Goal: Information Seeking & Learning: Learn about a topic

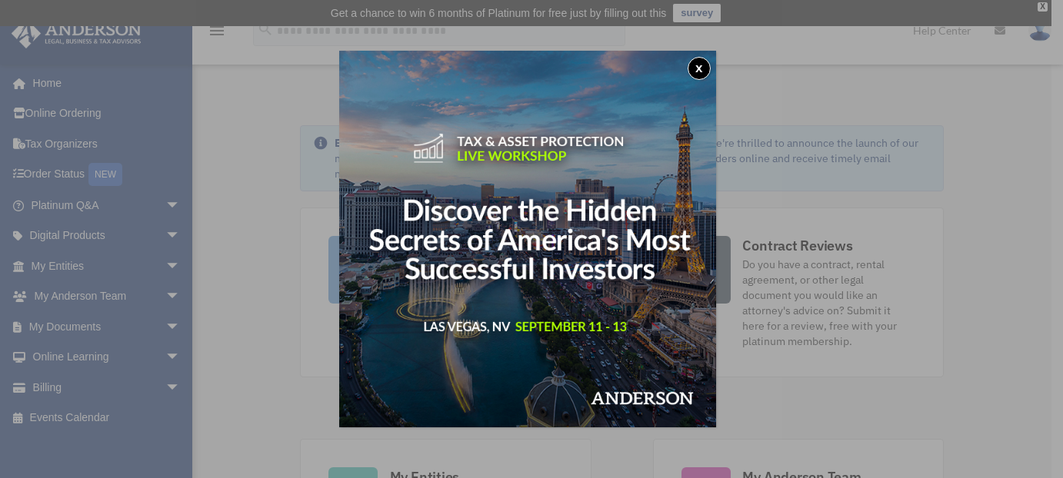
click at [701, 65] on button "x" at bounding box center [698, 68] width 23 height 23
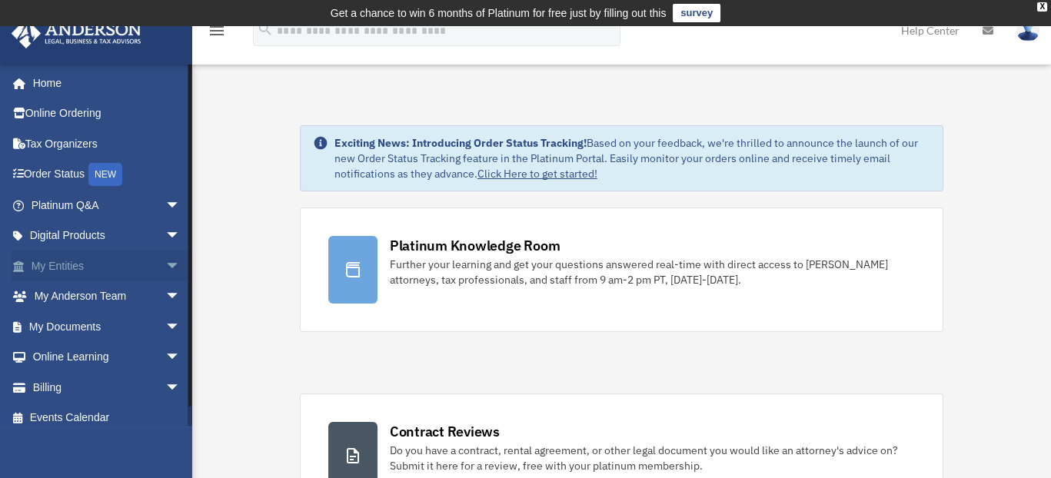
click at [136, 264] on link "My Entities arrow_drop_down" at bounding box center [107, 266] width 193 height 31
click at [165, 263] on span "arrow_drop_down" at bounding box center [180, 267] width 31 height 32
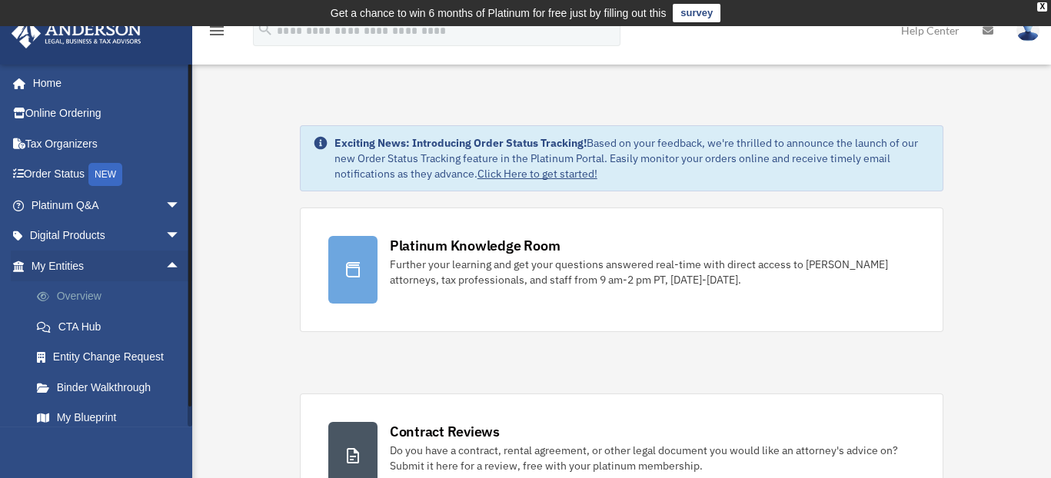
click at [93, 295] on link "Overview" at bounding box center [113, 296] width 182 height 31
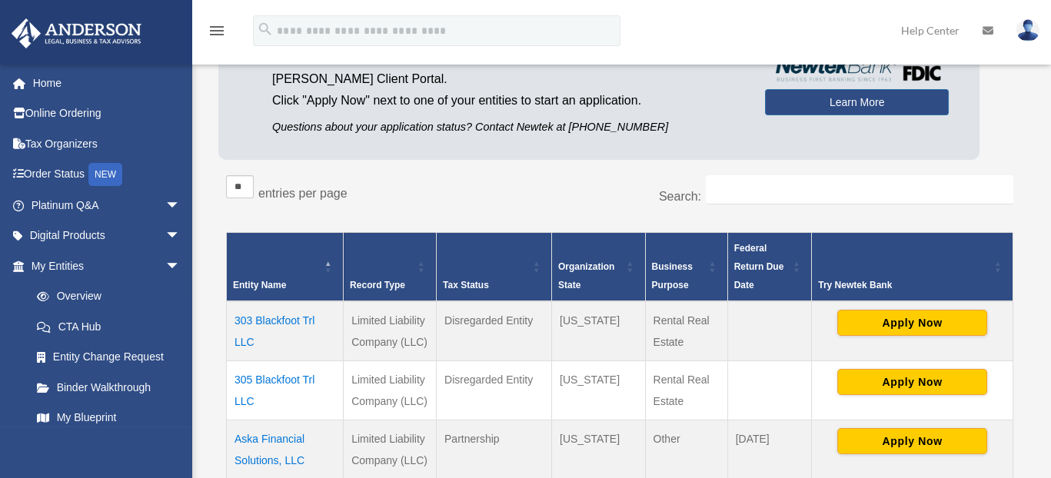
scroll to position [231, 0]
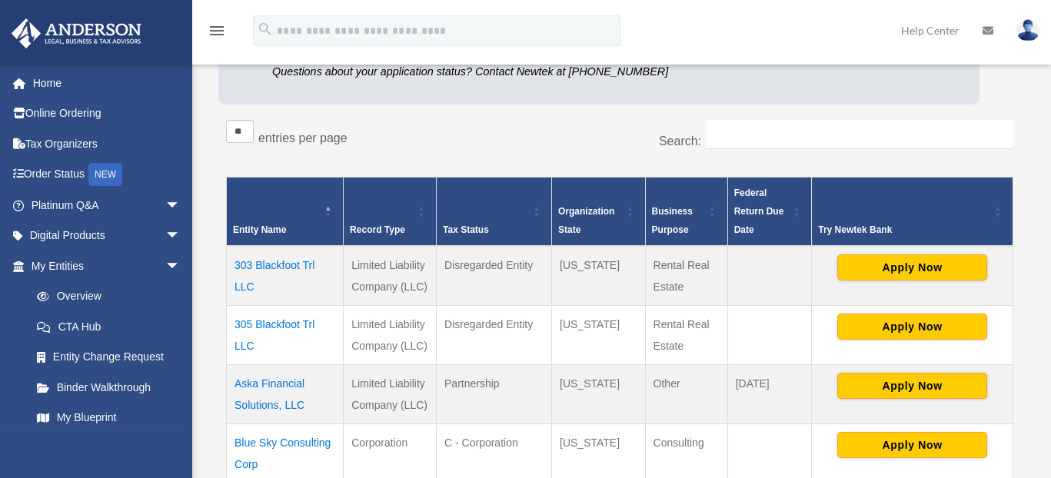
click at [275, 264] on td "303 Blackfoot Trl LLC" at bounding box center [285, 276] width 117 height 60
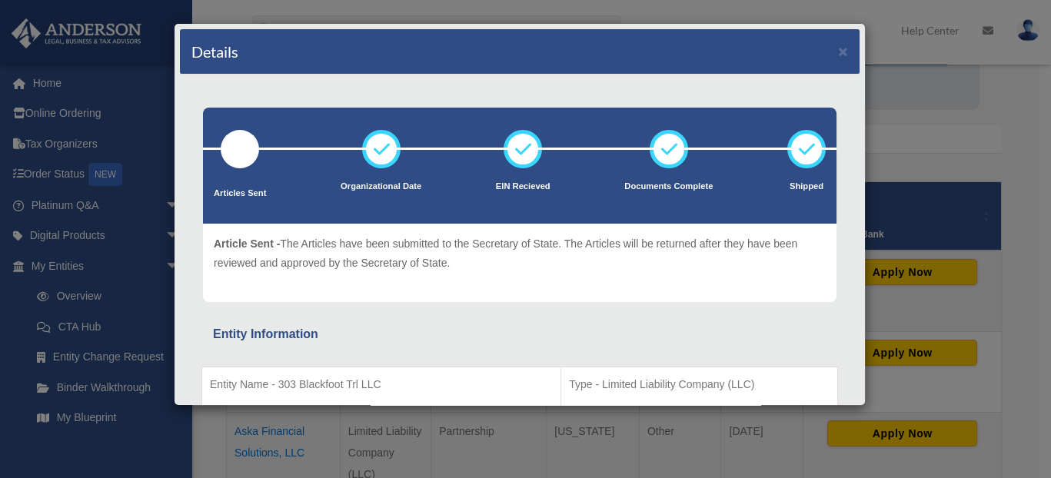
scroll to position [0, 0]
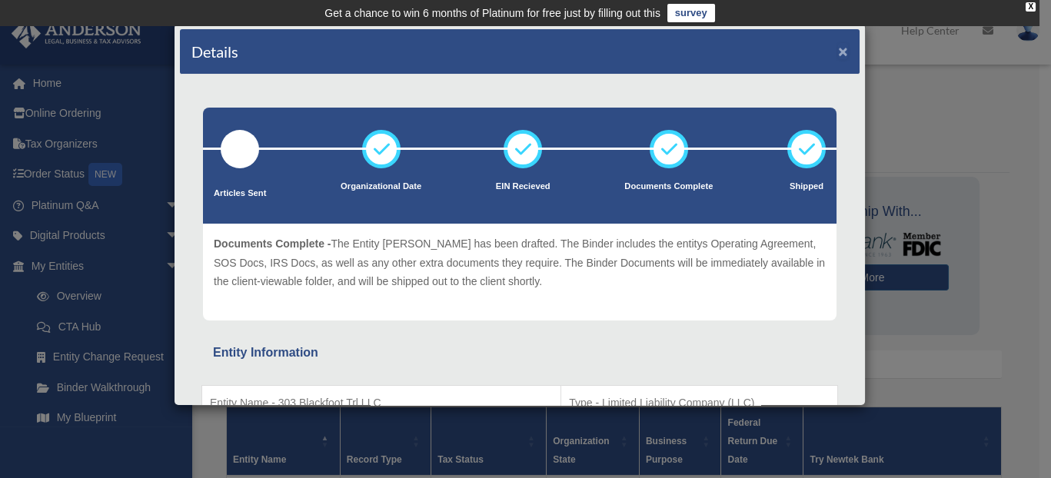
click at [838, 48] on button "×" at bounding box center [843, 51] width 10 height 16
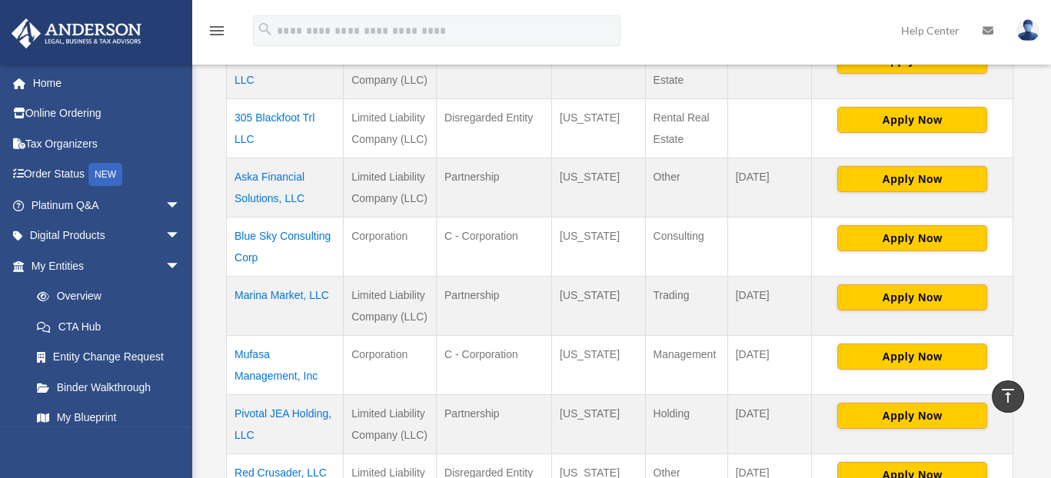
scroll to position [461, 0]
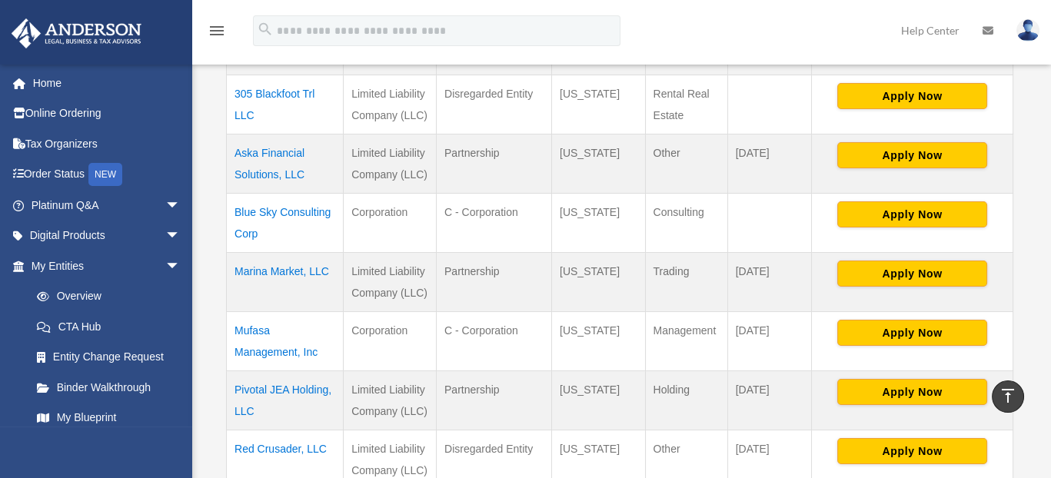
click at [268, 382] on td "Pivotal JEA Holding, LLC" at bounding box center [285, 400] width 117 height 59
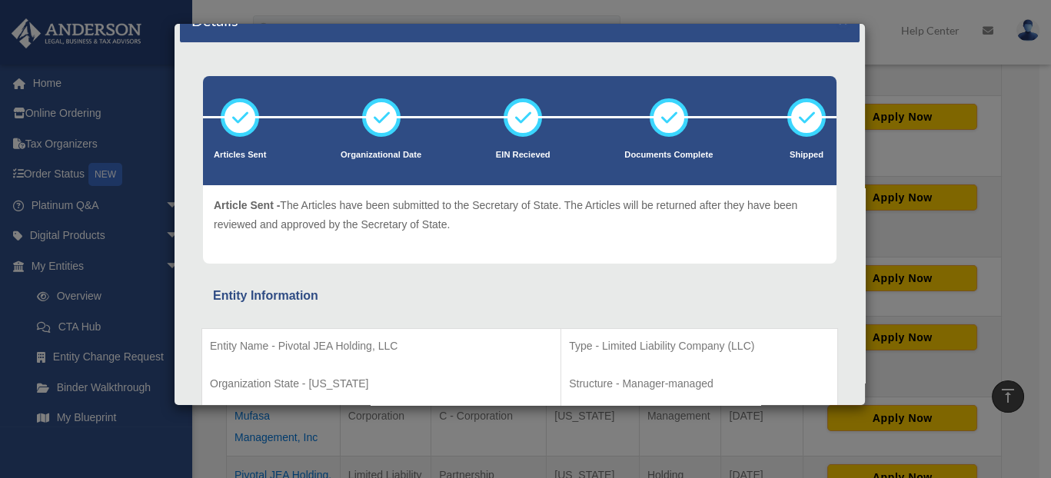
scroll to position [0, 0]
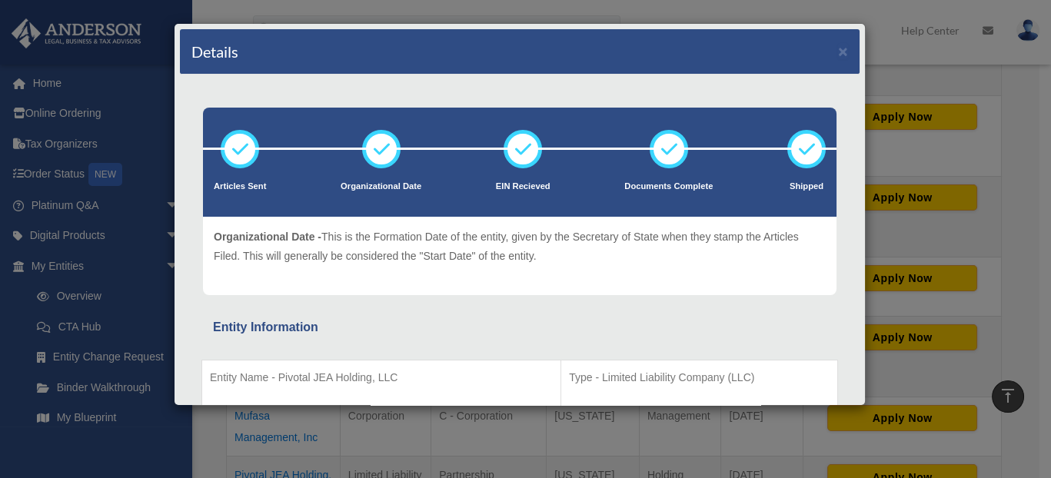
click at [141, 103] on div "Details × Articles Sent Organizational Date" at bounding box center [525, 239] width 1051 height 478
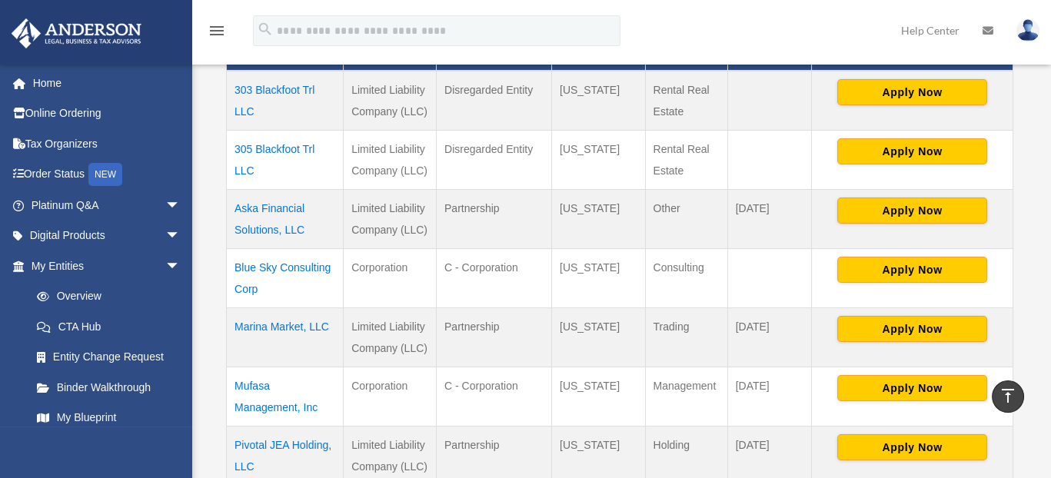
scroll to position [384, 0]
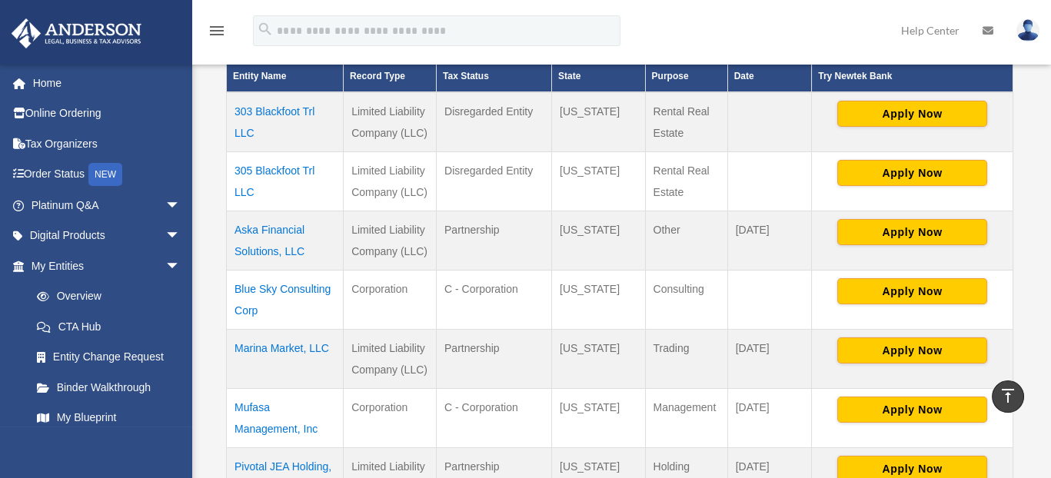
click at [253, 285] on td "Blue Sky Consulting Corp" at bounding box center [285, 299] width 117 height 59
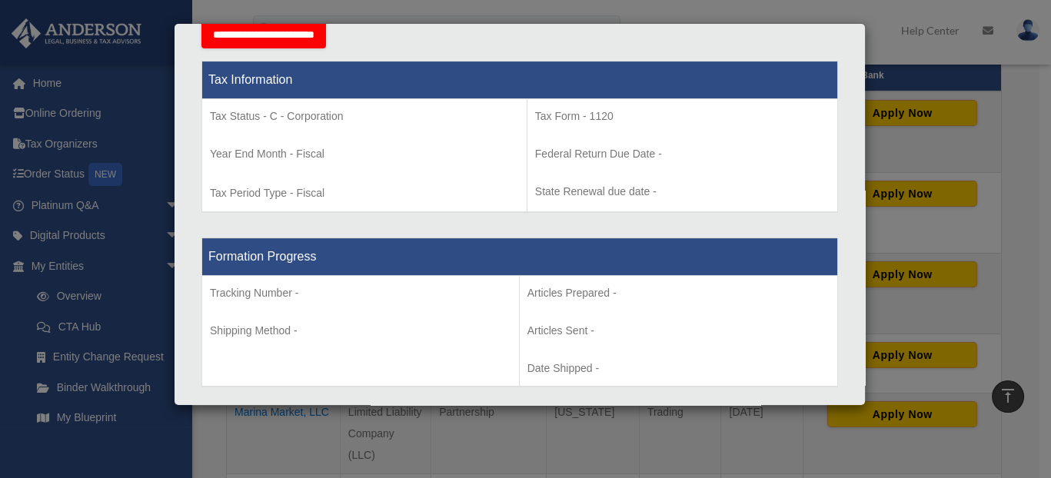
scroll to position [769, 0]
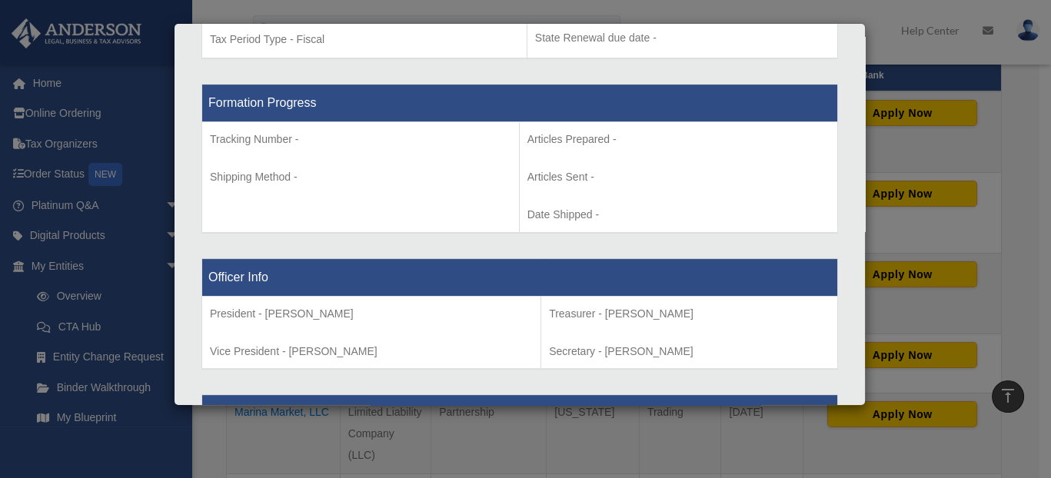
click at [154, 61] on div "Details × Articles Sent Organizational Date" at bounding box center [525, 239] width 1051 height 478
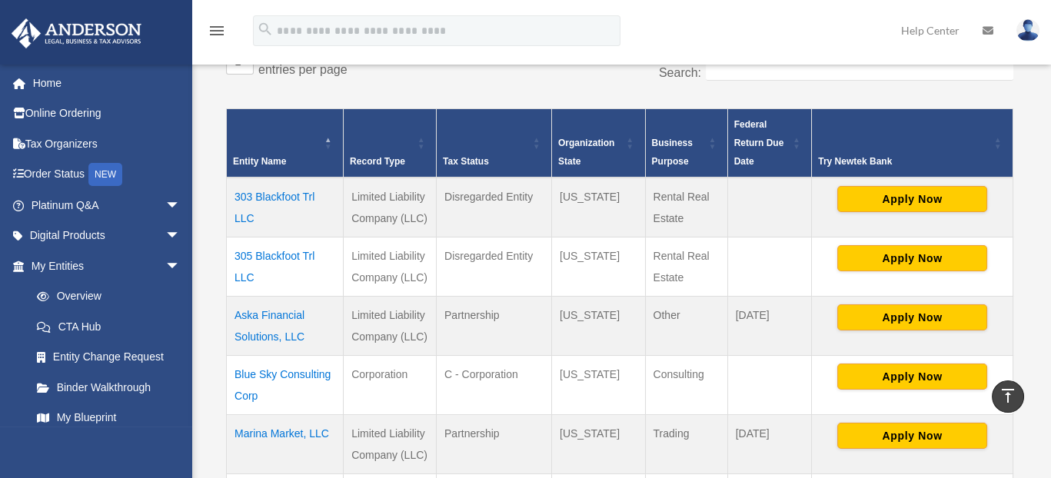
scroll to position [384, 0]
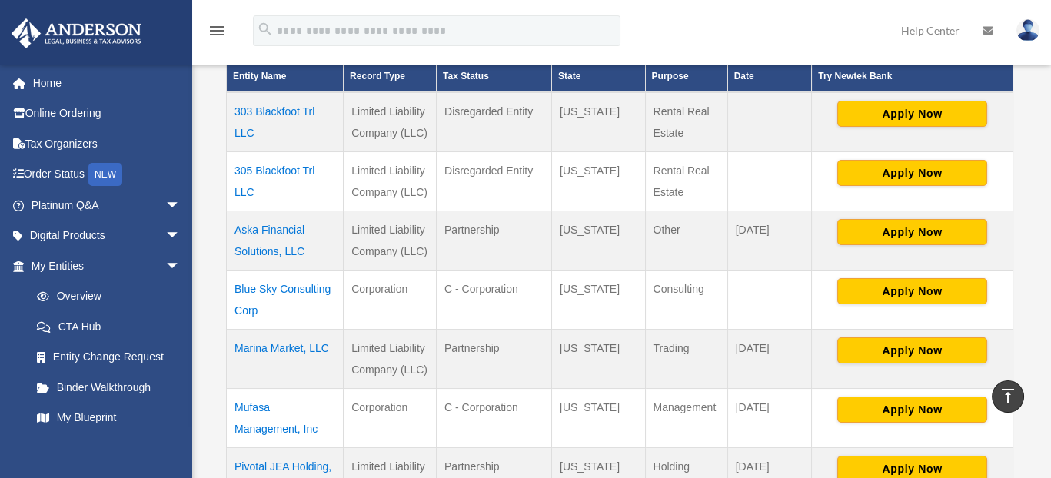
click at [273, 222] on td "Aska Financial Solutions, LLC" at bounding box center [285, 240] width 117 height 59
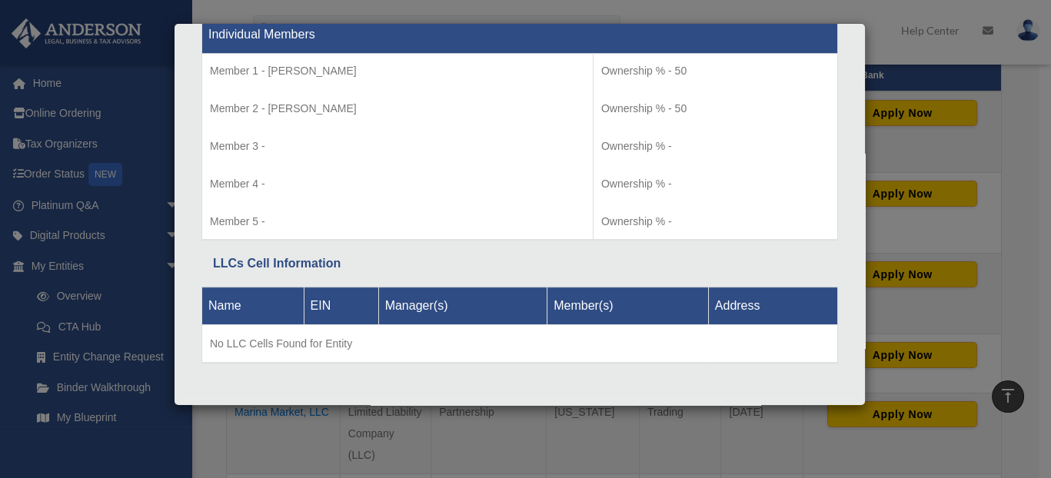
scroll to position [1635, 0]
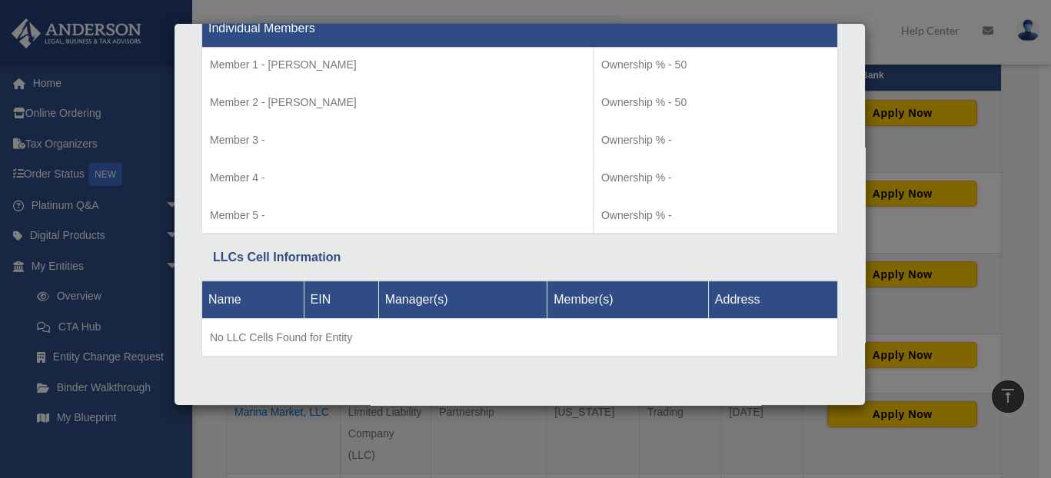
click at [879, 33] on div "Details × Articles Sent Organizational Date" at bounding box center [525, 239] width 1051 height 478
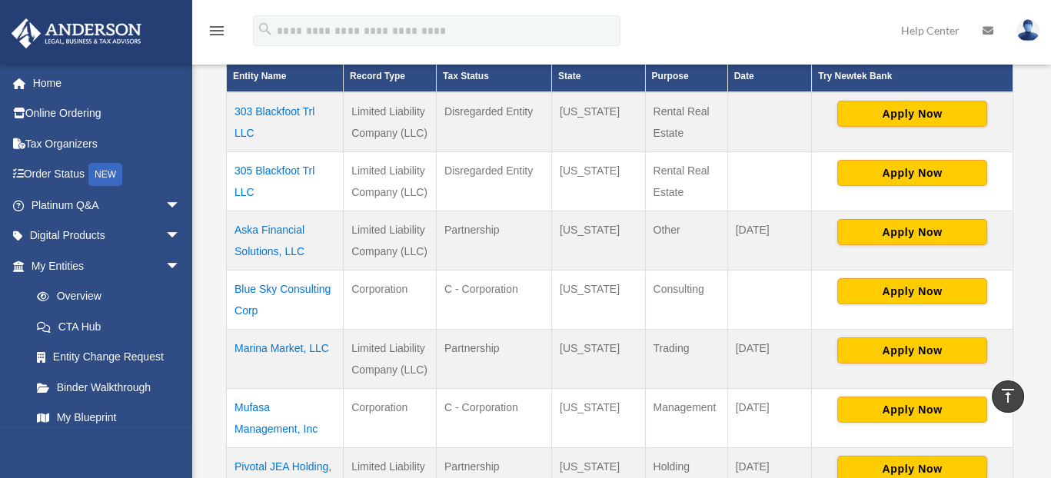
click at [261, 286] on td "Blue Sky Consulting Corp" at bounding box center [285, 299] width 117 height 59
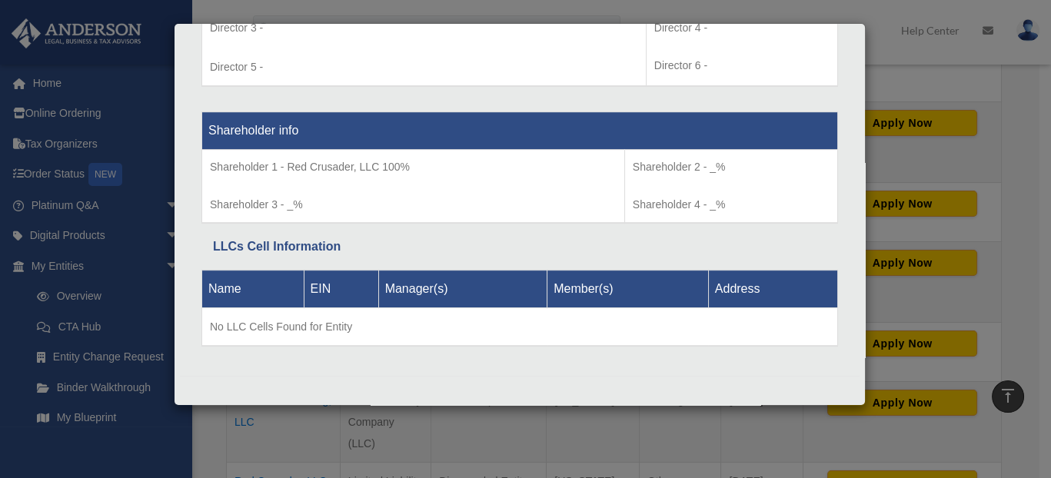
scroll to position [538, 0]
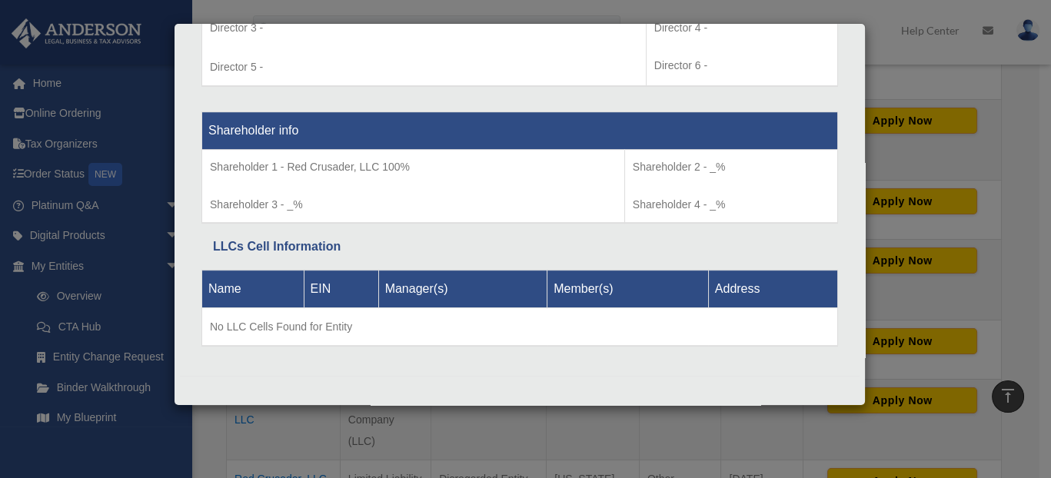
click at [126, 98] on div "Details × Articles Sent Organizational Date" at bounding box center [525, 239] width 1051 height 478
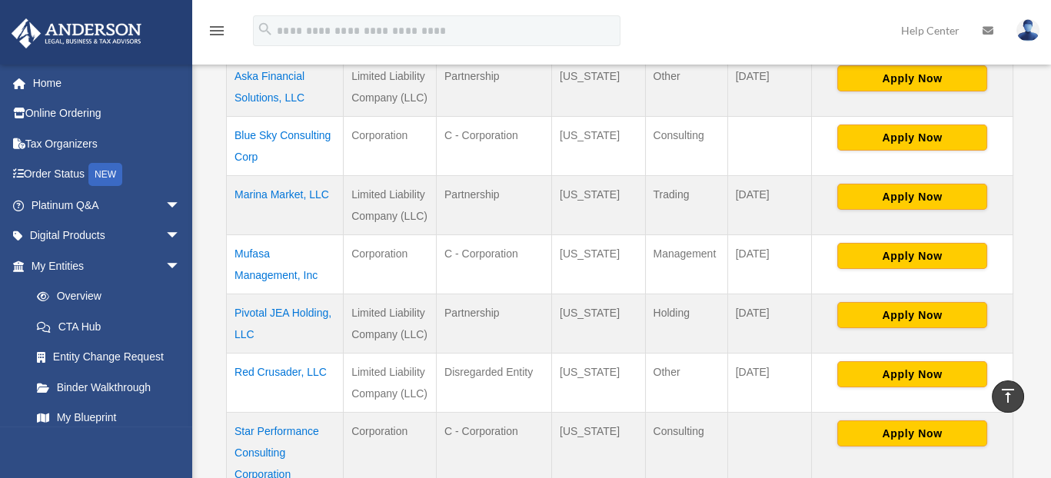
scroll to position [615, 0]
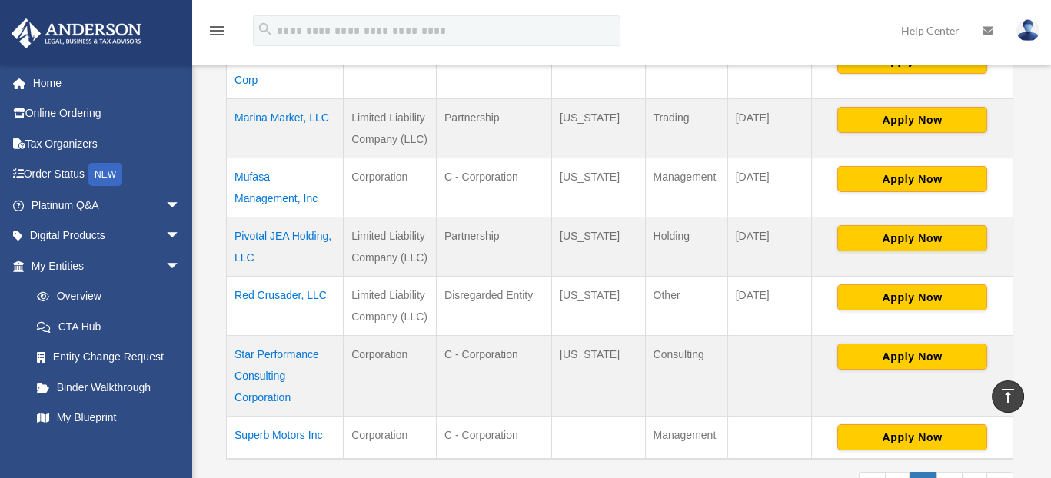
click at [274, 290] on td "Red Crusader, LLC" at bounding box center [285, 305] width 117 height 59
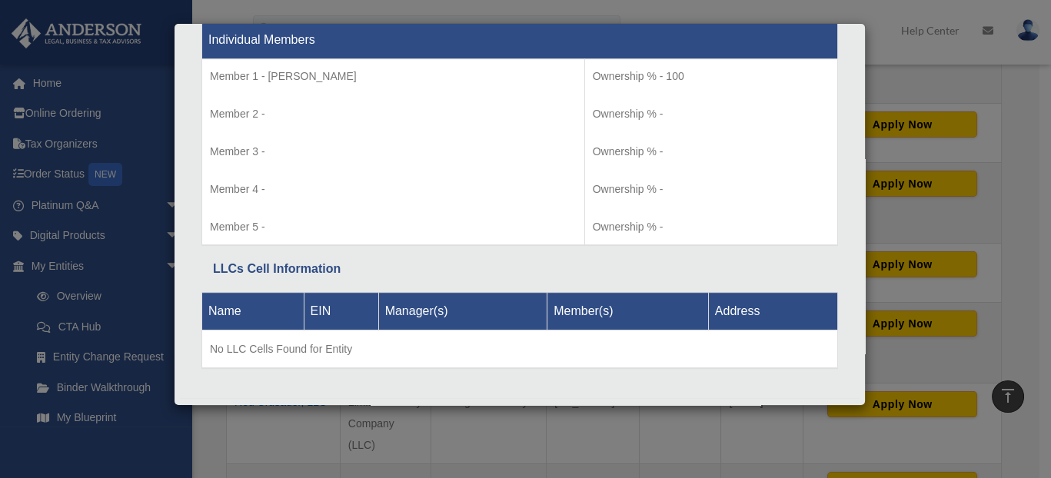
scroll to position [1635, 0]
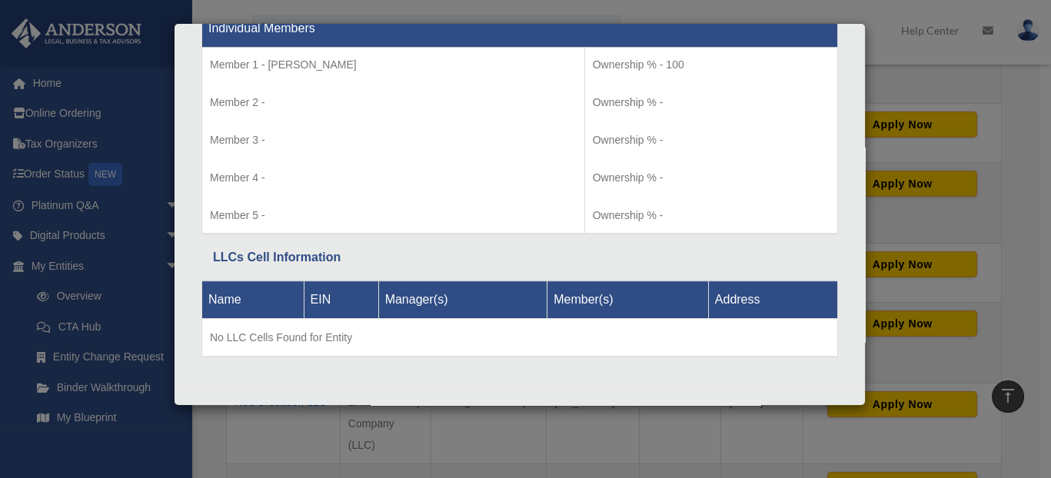
click at [135, 128] on div "Details × Articles Sent Organizational Date" at bounding box center [525, 239] width 1051 height 478
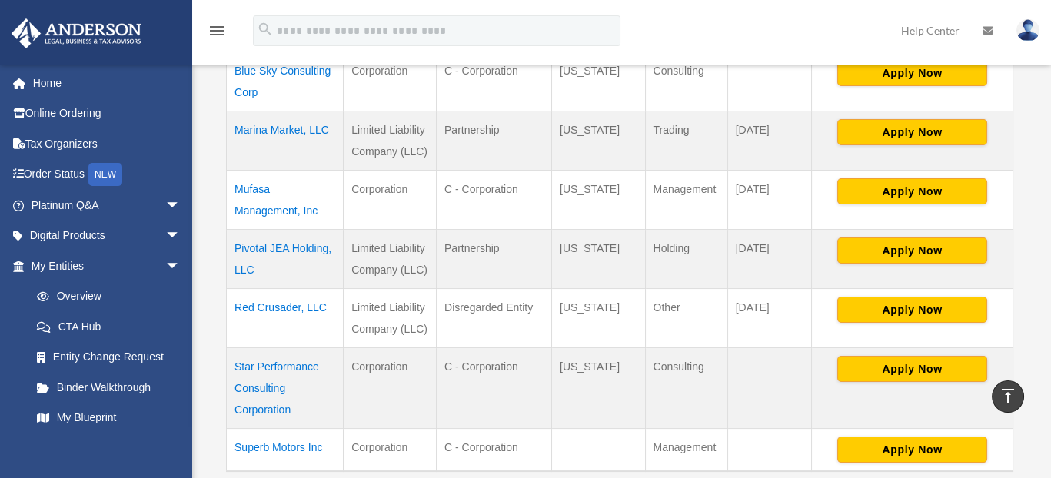
scroll to position [692, 0]
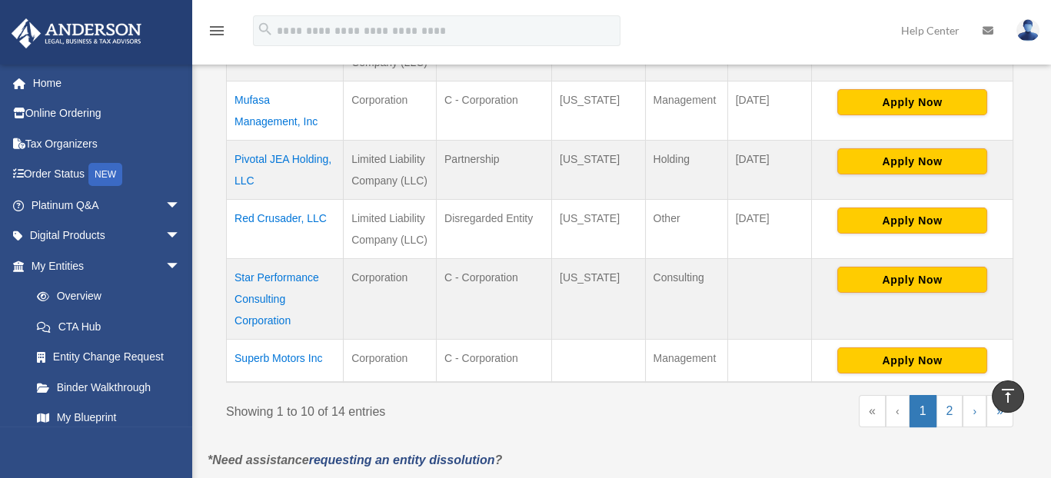
click at [264, 271] on td "Star Performance Consulting Corporation" at bounding box center [285, 298] width 117 height 81
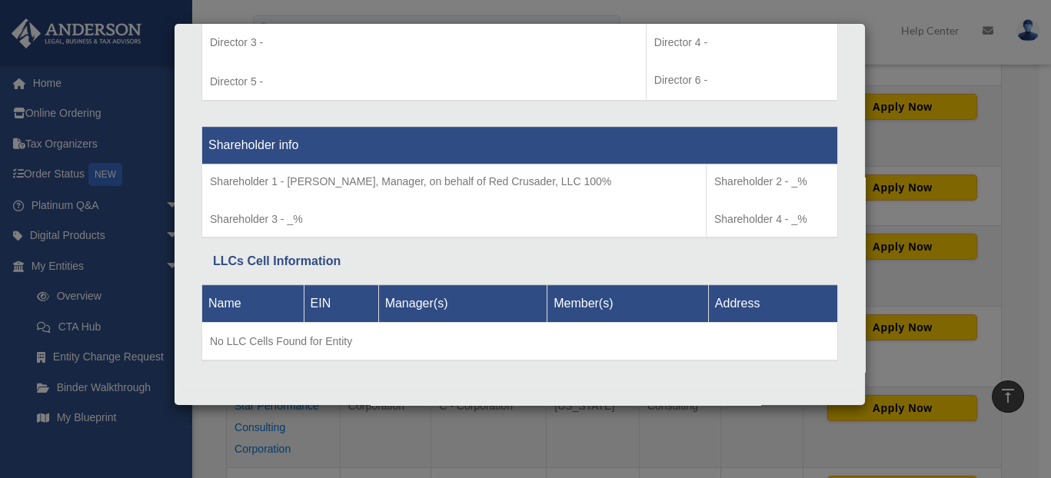
scroll to position [1220, 0]
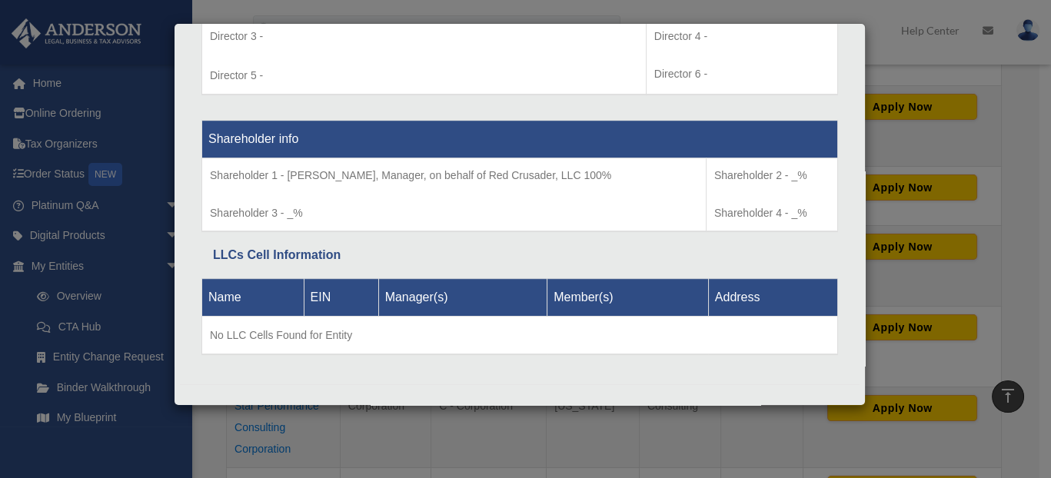
click at [125, 60] on div "Details × Articles Sent Organizational Date" at bounding box center [525, 239] width 1051 height 478
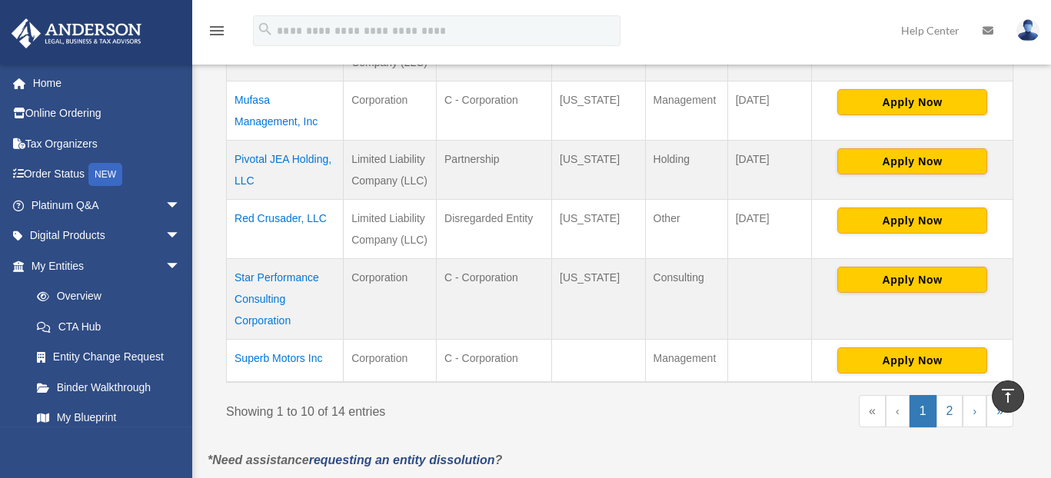
click at [289, 355] on td "Superb Motors Inc" at bounding box center [285, 360] width 117 height 43
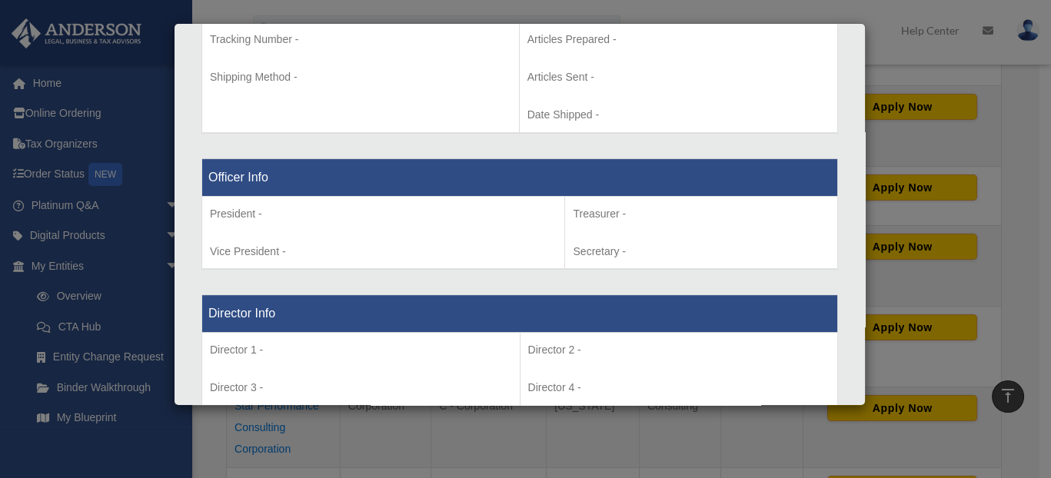
scroll to position [759, 0]
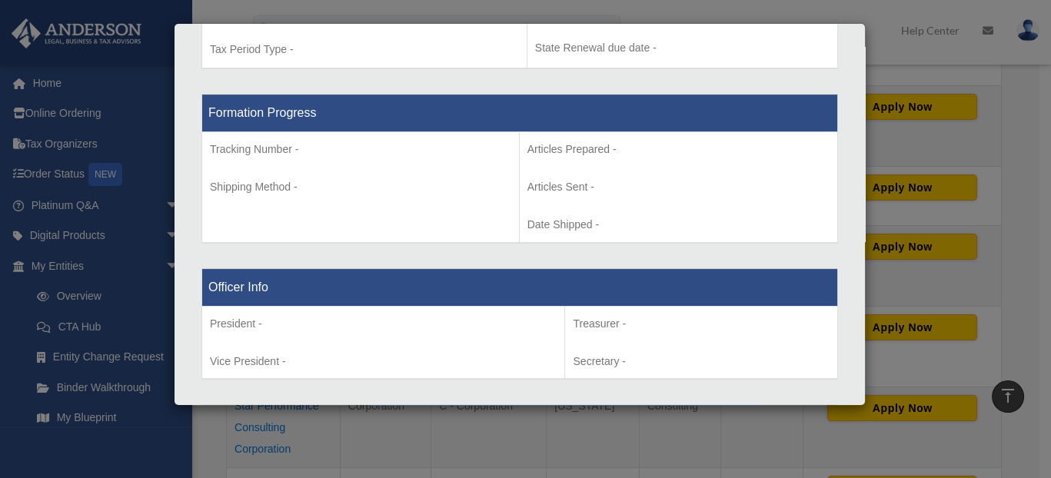
click at [132, 87] on div "Details × Articles Sent Organizational Date" at bounding box center [525, 239] width 1051 height 478
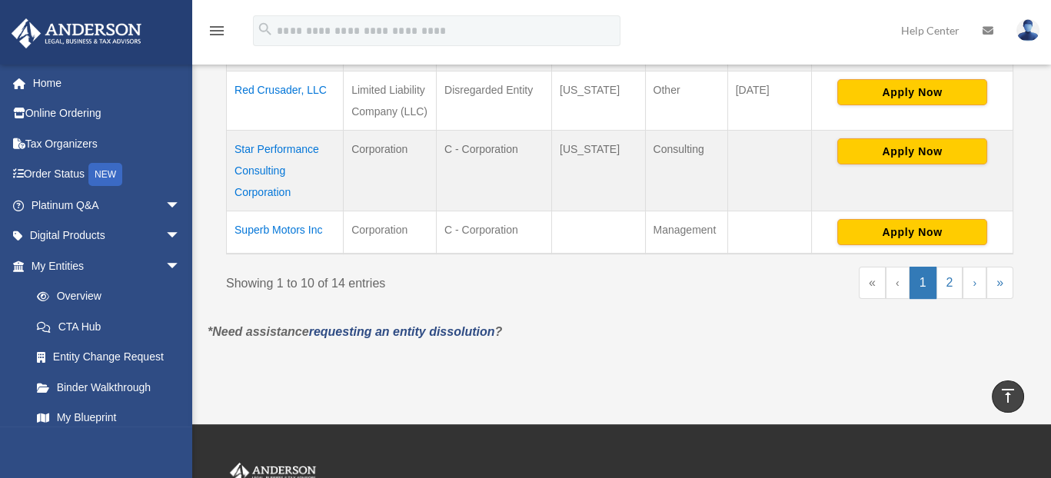
scroll to position [846, 0]
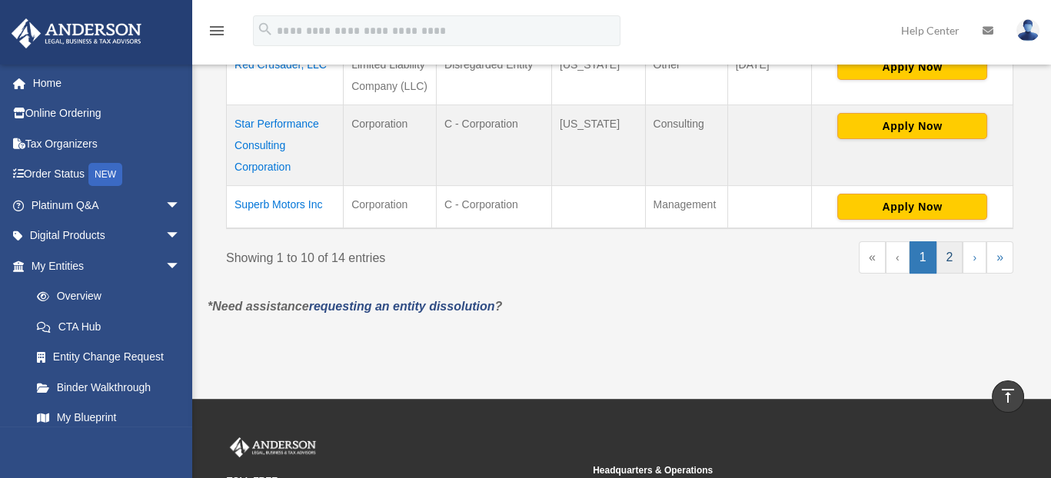
click at [950, 251] on link "2" at bounding box center [950, 257] width 27 height 32
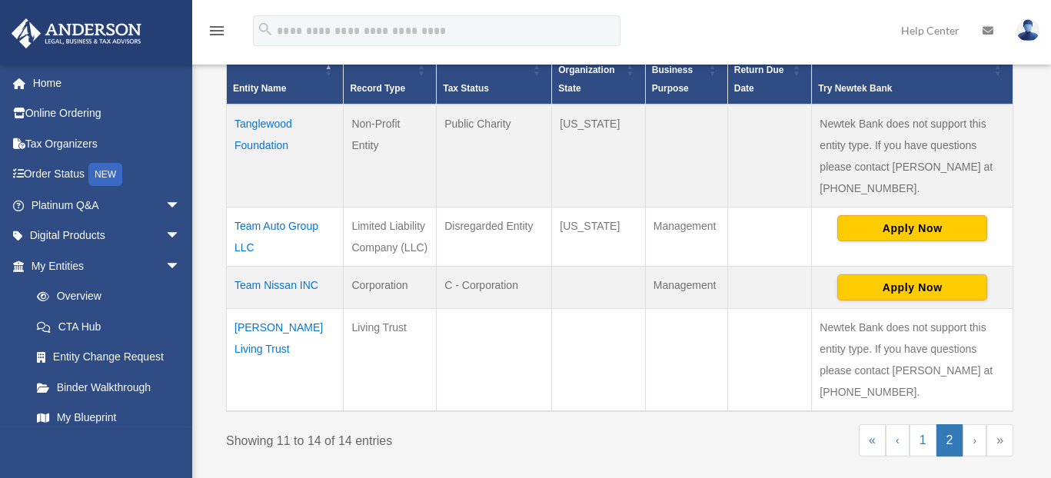
scroll to position [377, 0]
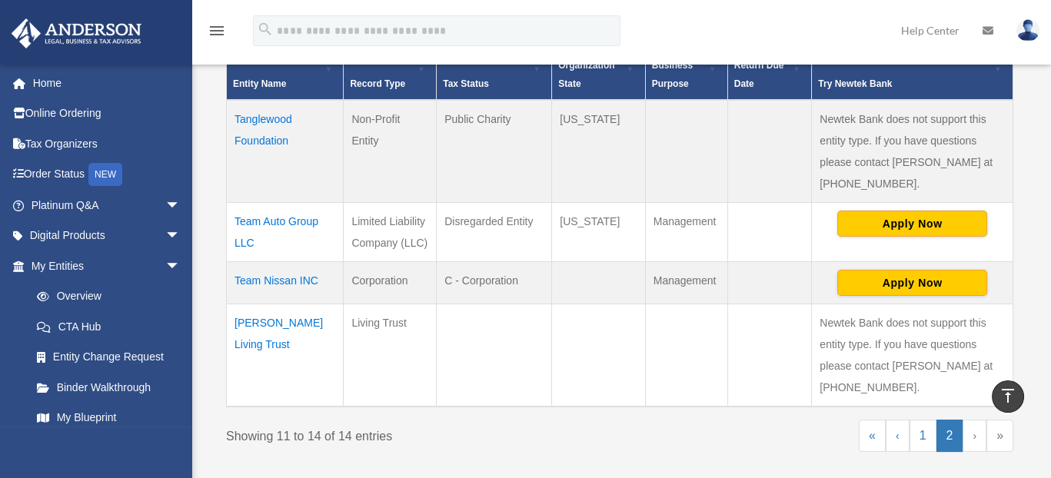
click at [250, 218] on td "Team Auto Group LLC" at bounding box center [285, 231] width 117 height 59
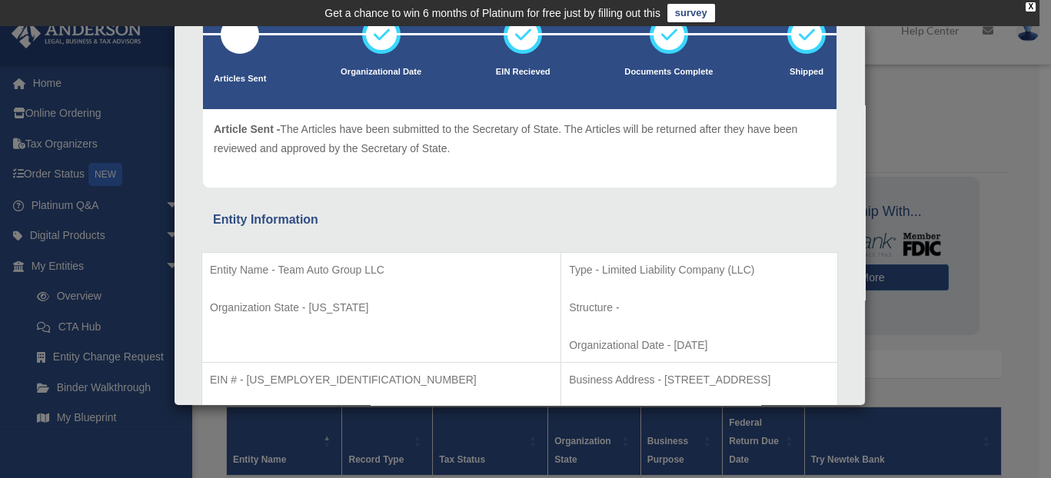
scroll to position [0, 0]
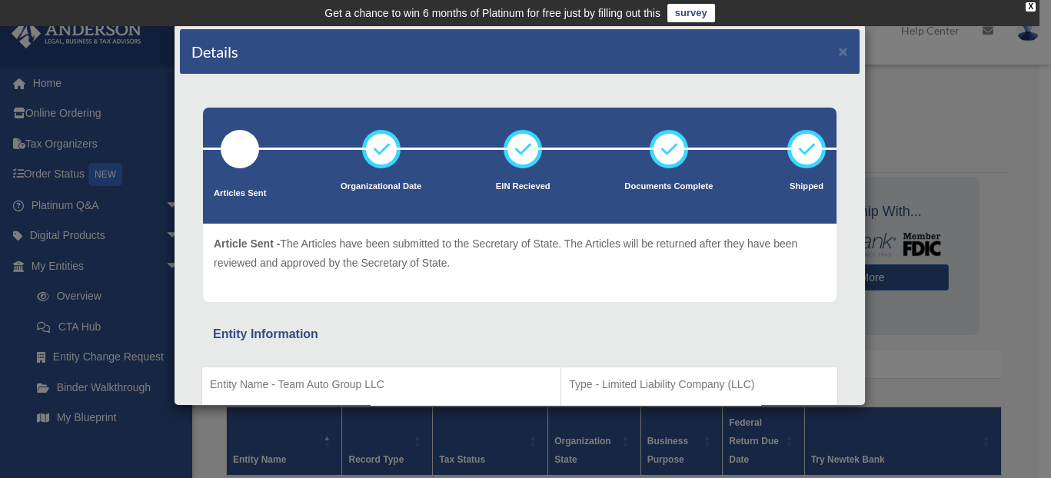
click at [36, 78] on div "Details × Articles Sent Organizational Date" at bounding box center [525, 239] width 1051 height 478
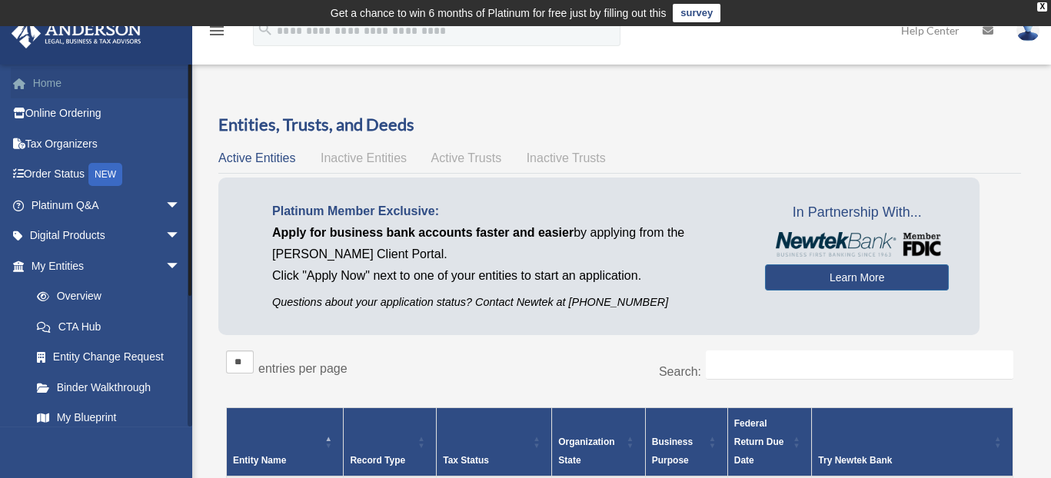
click at [48, 80] on link "Home" at bounding box center [107, 83] width 193 height 31
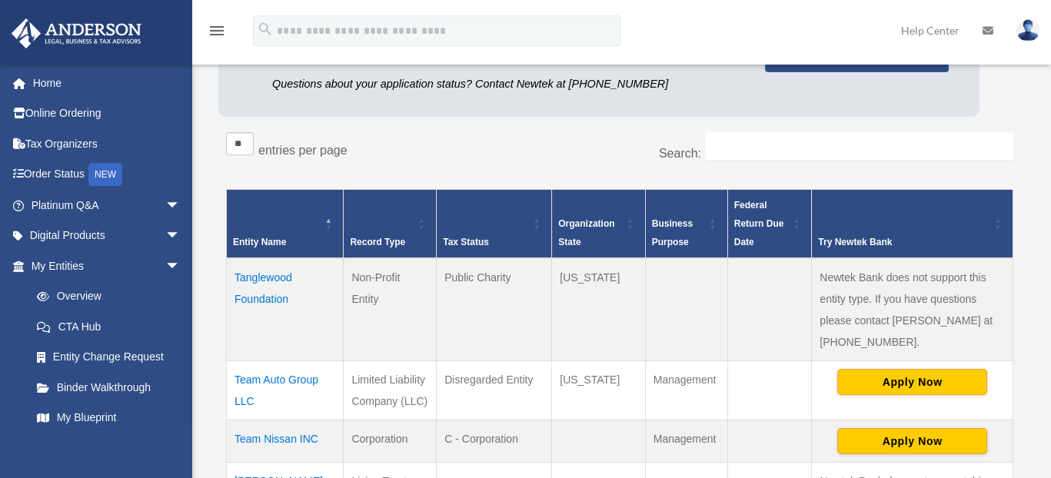
scroll to position [308, 0]
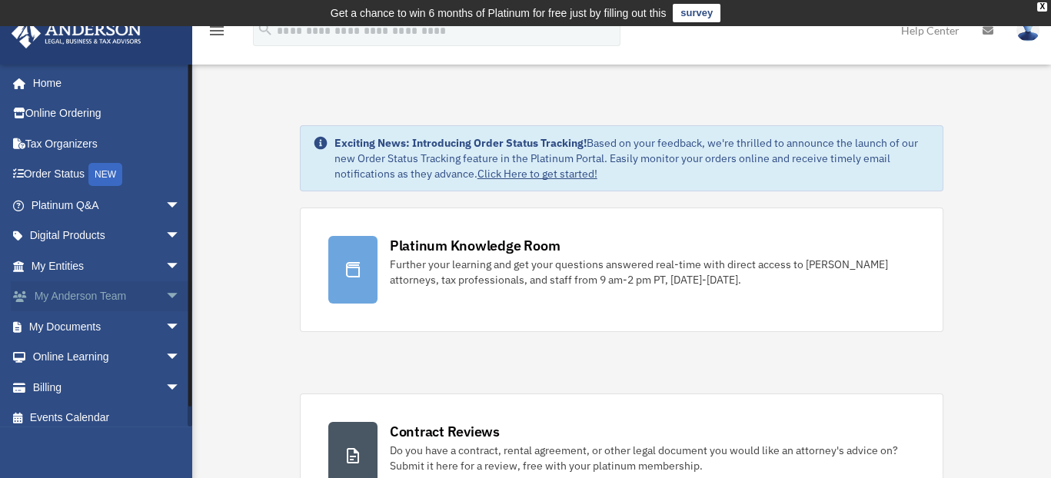
click at [72, 298] on link "My [PERSON_NAME] Team arrow_drop_down" at bounding box center [107, 296] width 193 height 31
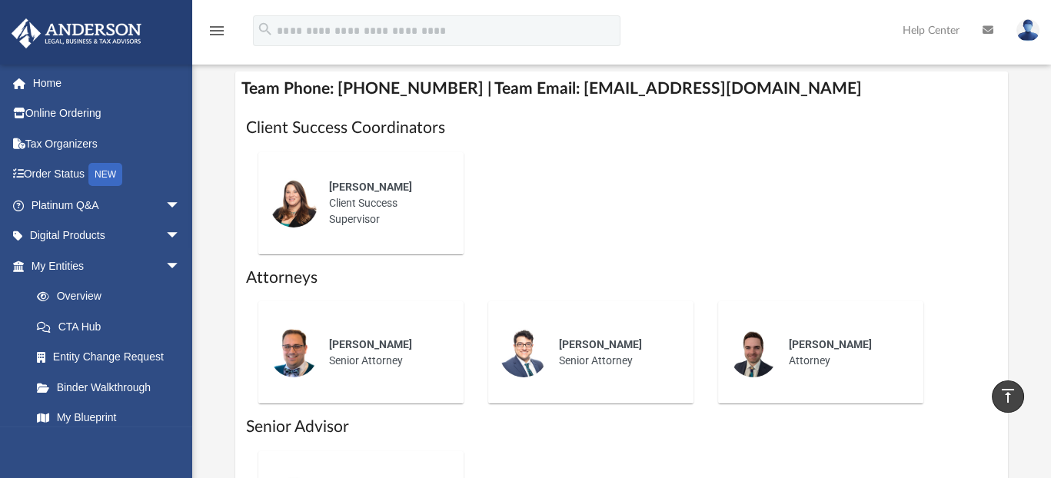
scroll to position [615, 0]
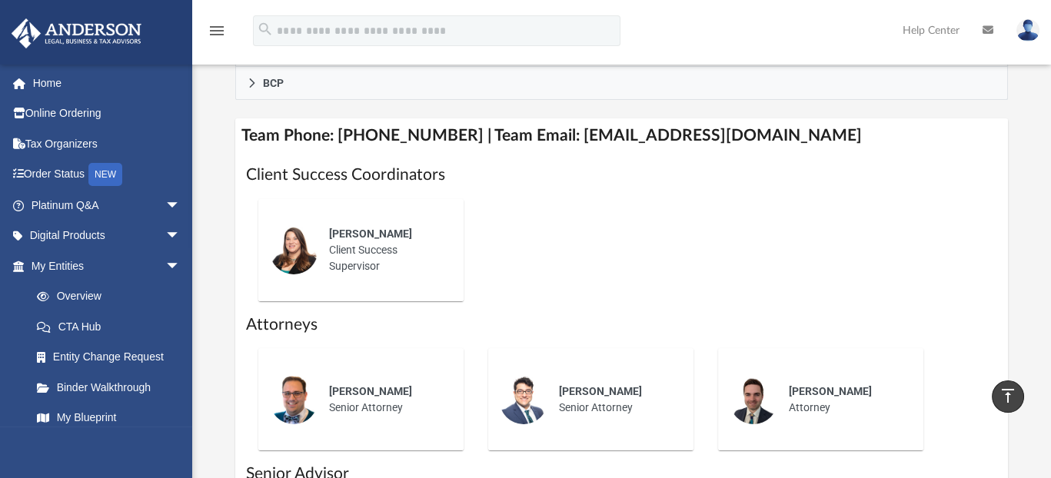
click at [402, 238] on div "Alisha Basom Client Success Supervisor" at bounding box center [385, 250] width 135 height 70
click at [348, 385] on span "Josh Robertson" at bounding box center [370, 391] width 83 height 12
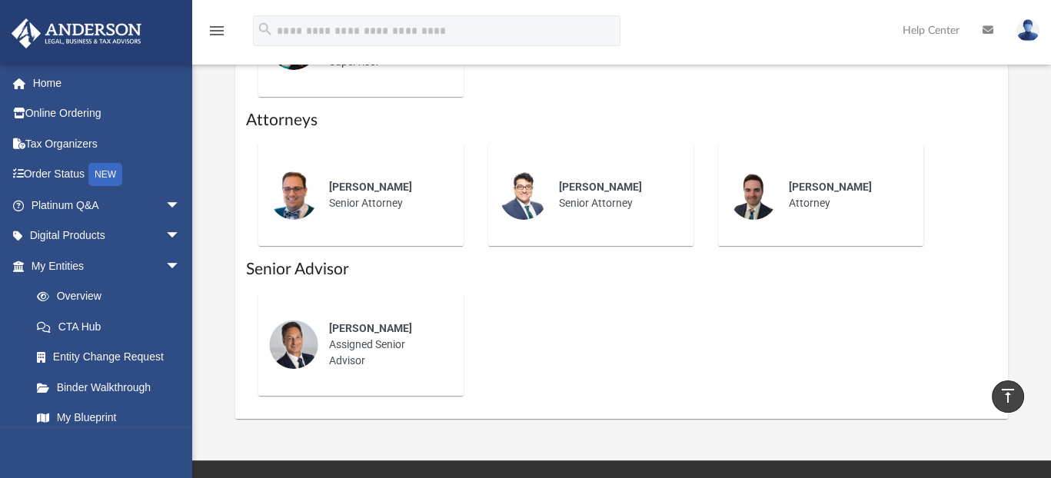
scroll to position [846, 0]
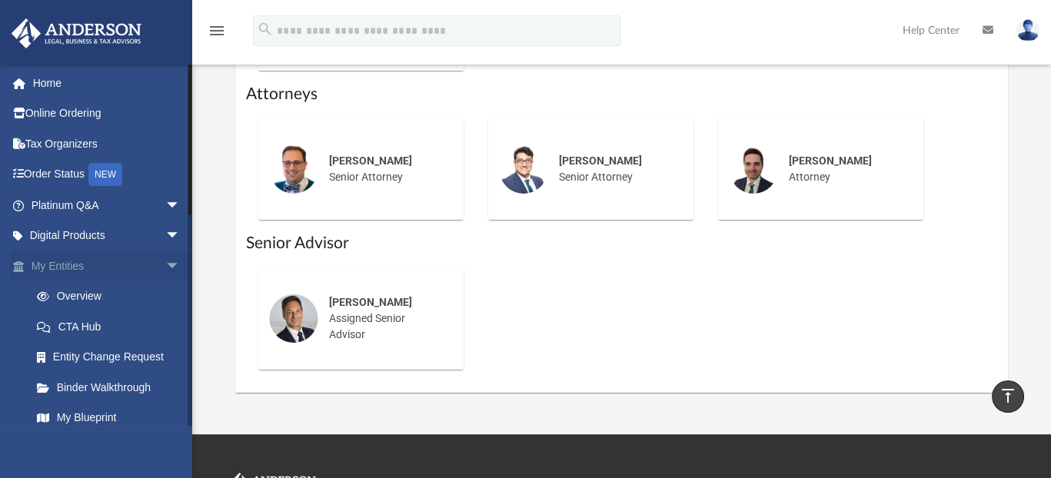
click at [80, 265] on link "My Entities arrow_drop_down" at bounding box center [107, 266] width 193 height 31
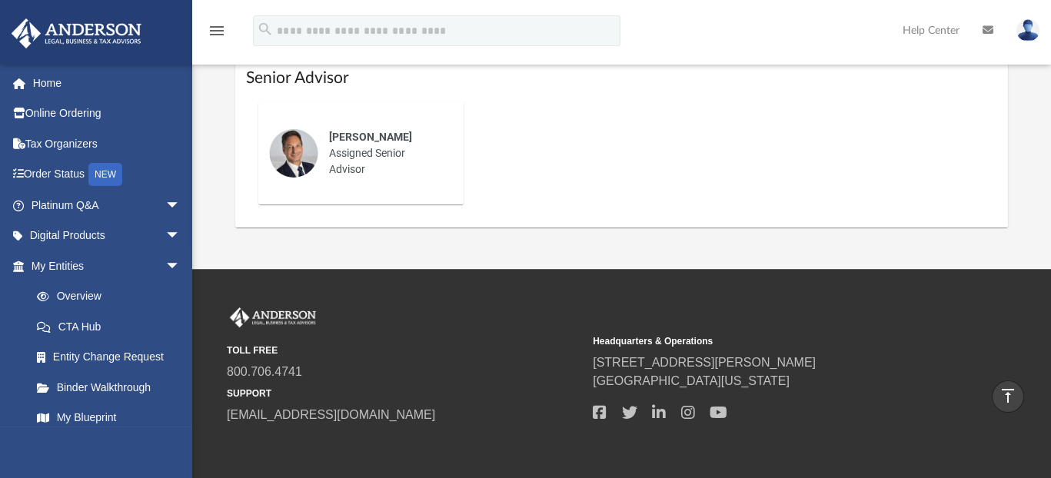
scroll to position [1053, 0]
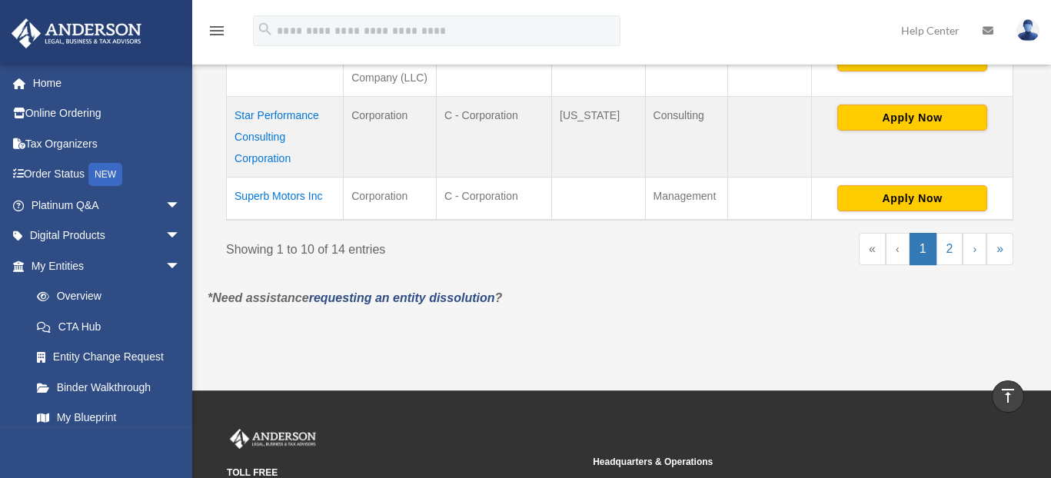
scroll to position [855, 0]
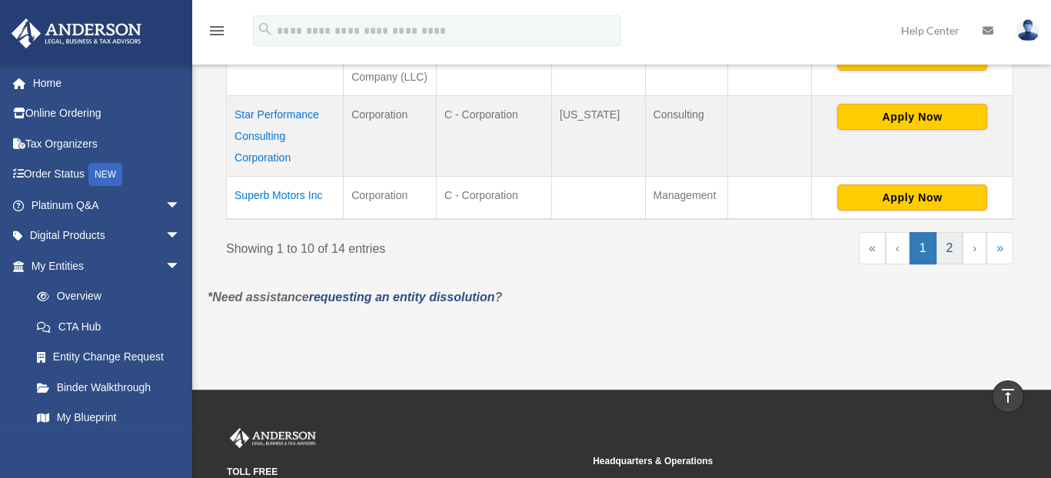
click at [947, 244] on link "2" at bounding box center [950, 248] width 27 height 32
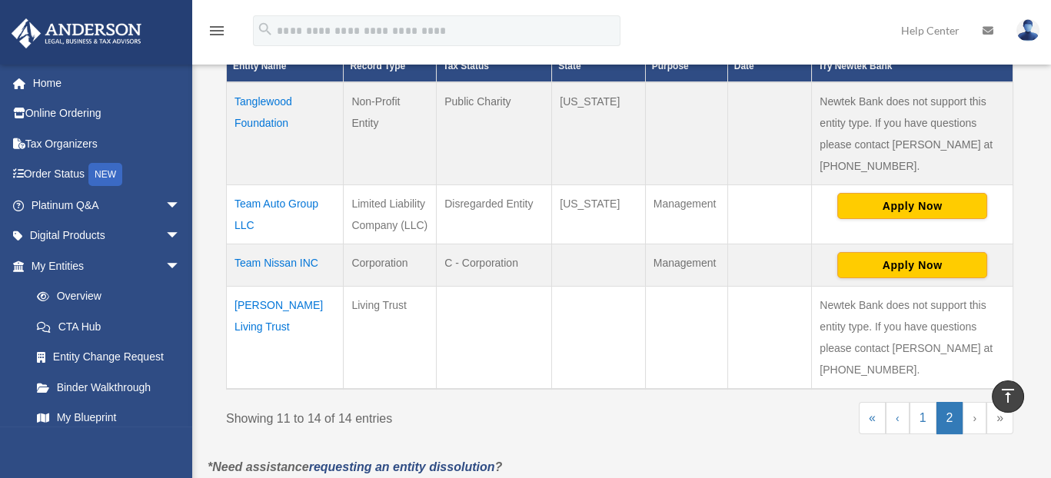
scroll to position [377, 0]
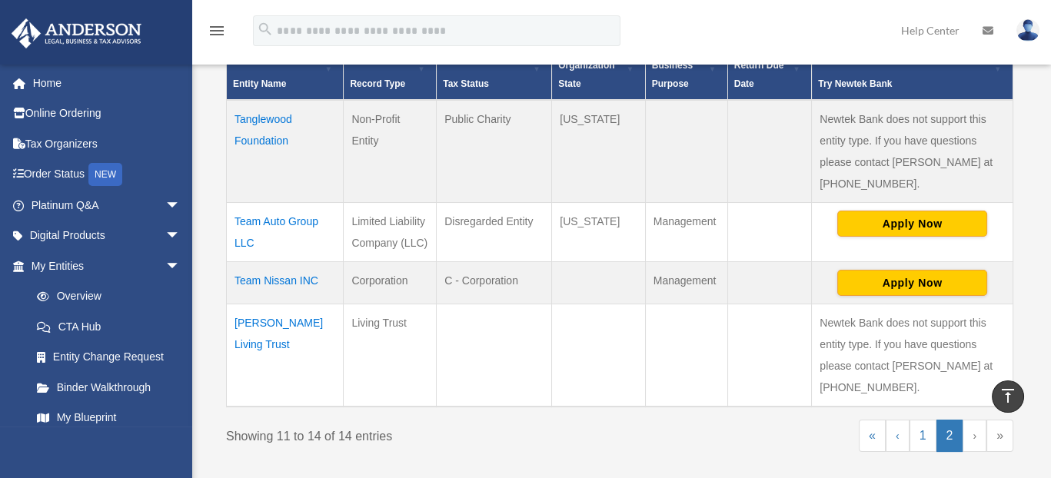
click at [278, 274] on td "Team Nissan INC" at bounding box center [285, 282] width 117 height 42
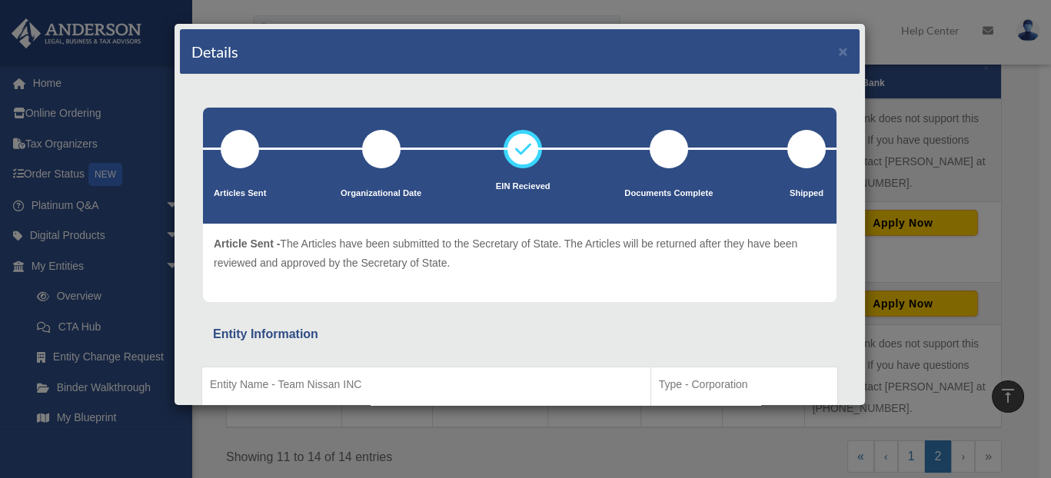
click at [1024, 140] on div "Details × Articles Sent Organizational Date" at bounding box center [525, 239] width 1051 height 478
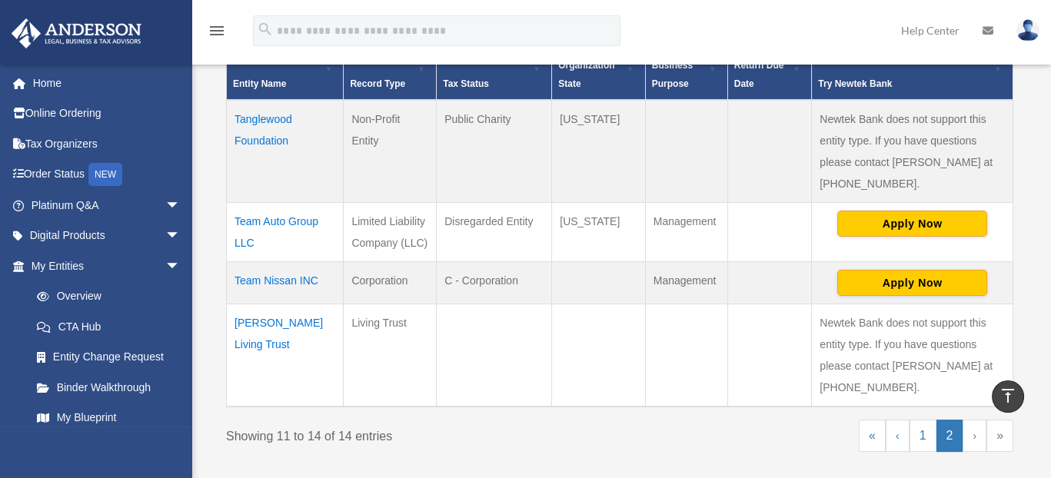
click at [273, 218] on td "Team Auto Group LLC" at bounding box center [285, 231] width 117 height 59
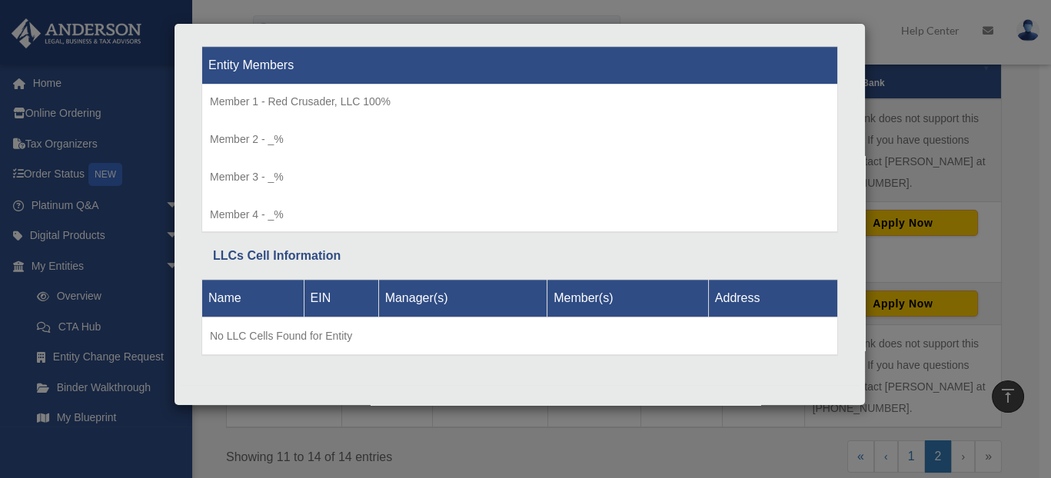
drag, startPoint x: 1030, startPoint y: 139, endPoint x: 1004, endPoint y: 144, distance: 27.3
click at [1027, 139] on div "Details × Articles Sent Organizational Date" at bounding box center [525, 239] width 1051 height 478
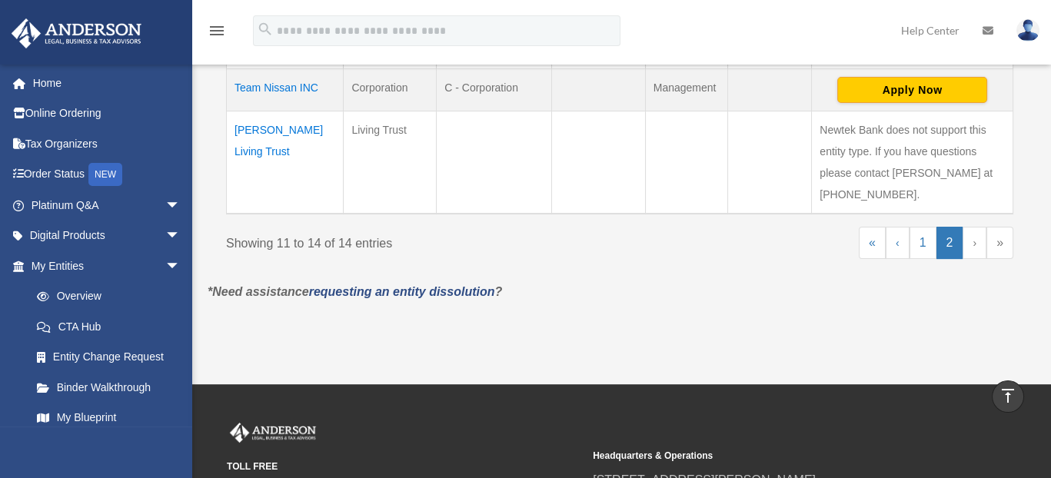
scroll to position [607, 0]
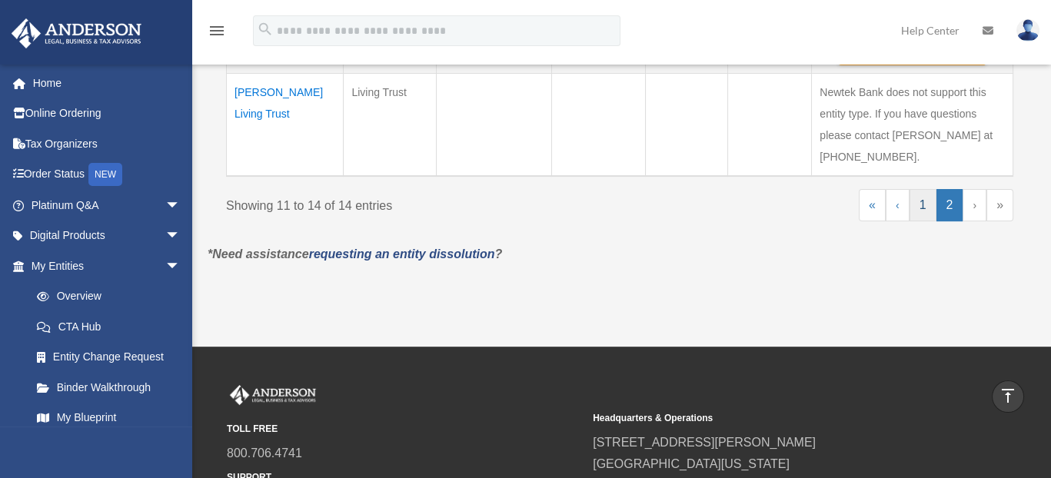
click at [920, 198] on link "1" at bounding box center [923, 205] width 27 height 32
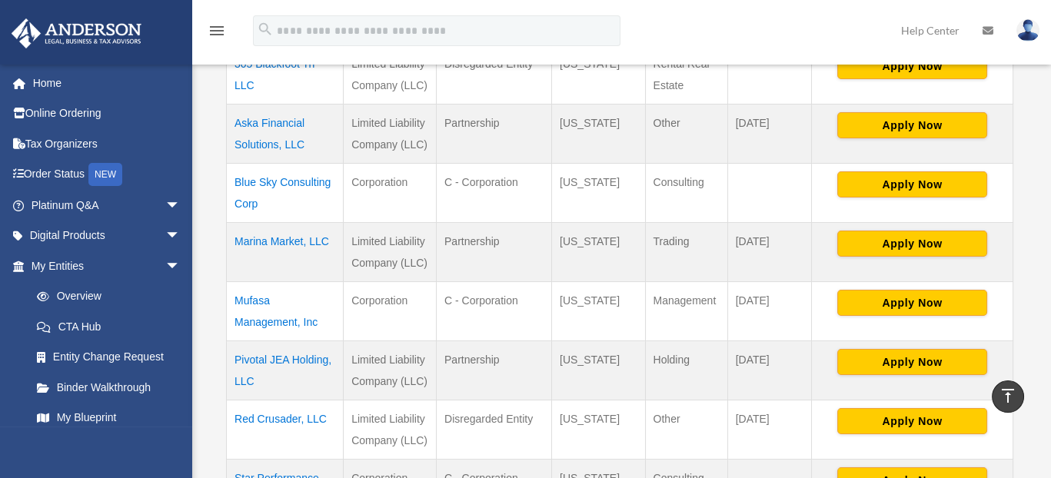
scroll to position [559, 0]
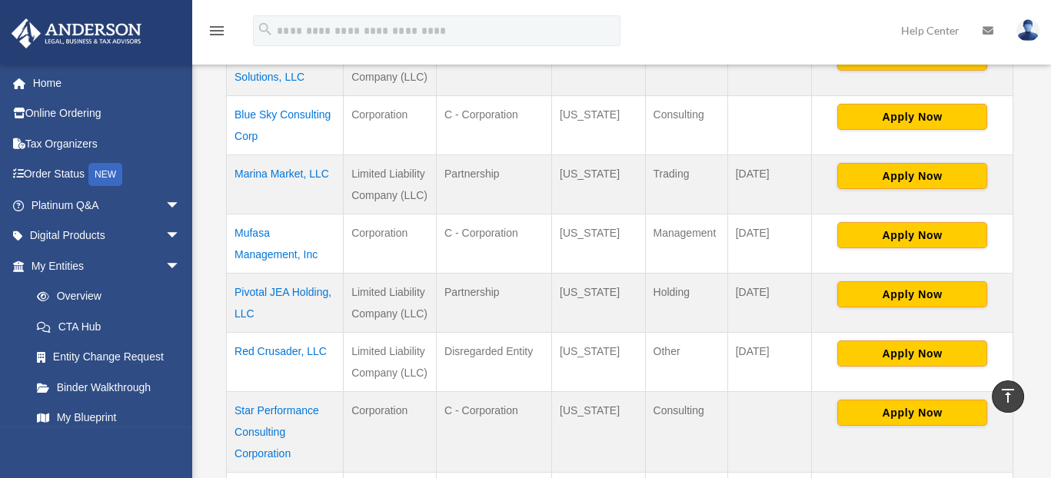
click at [261, 345] on td "Red Crusader, LLC" at bounding box center [285, 361] width 117 height 59
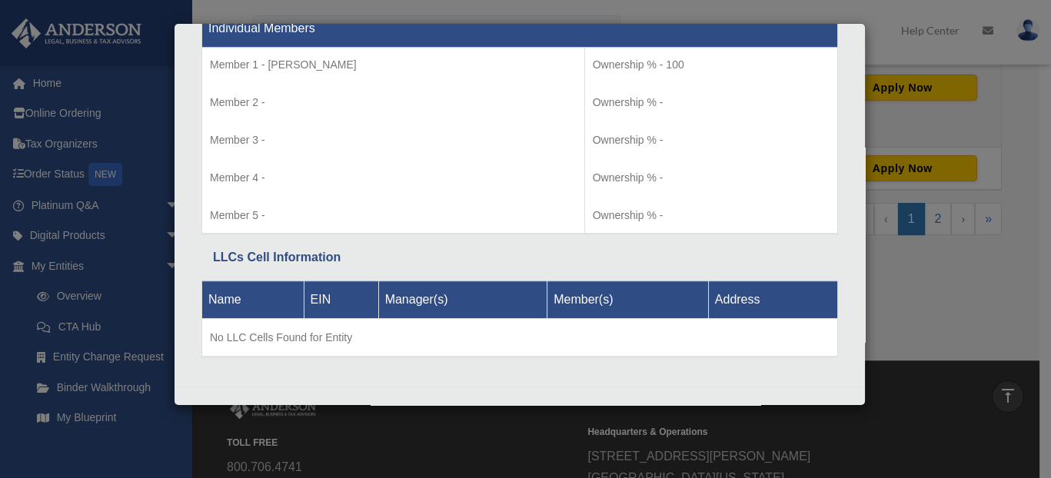
scroll to position [1020, 0]
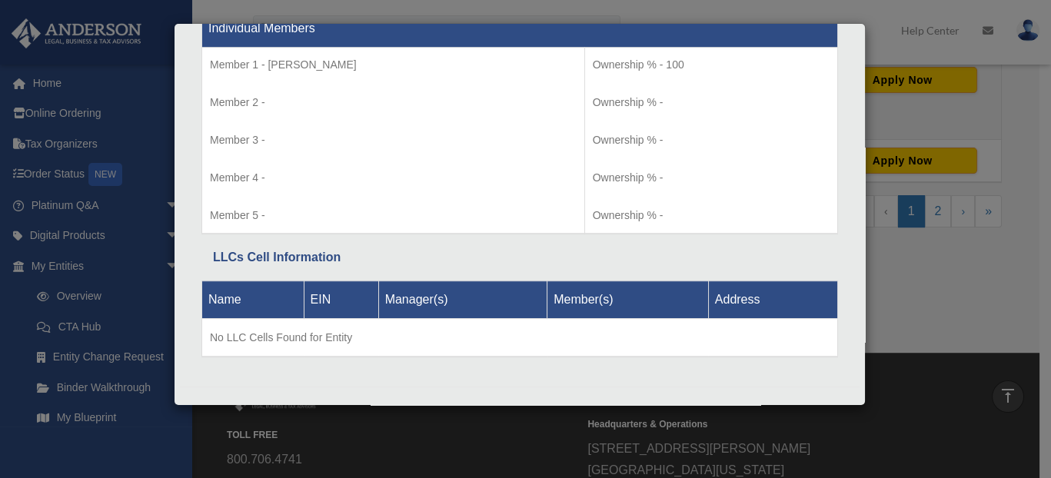
click at [1010, 92] on div "Details × Articles Sent Organizational Date" at bounding box center [525, 239] width 1051 height 478
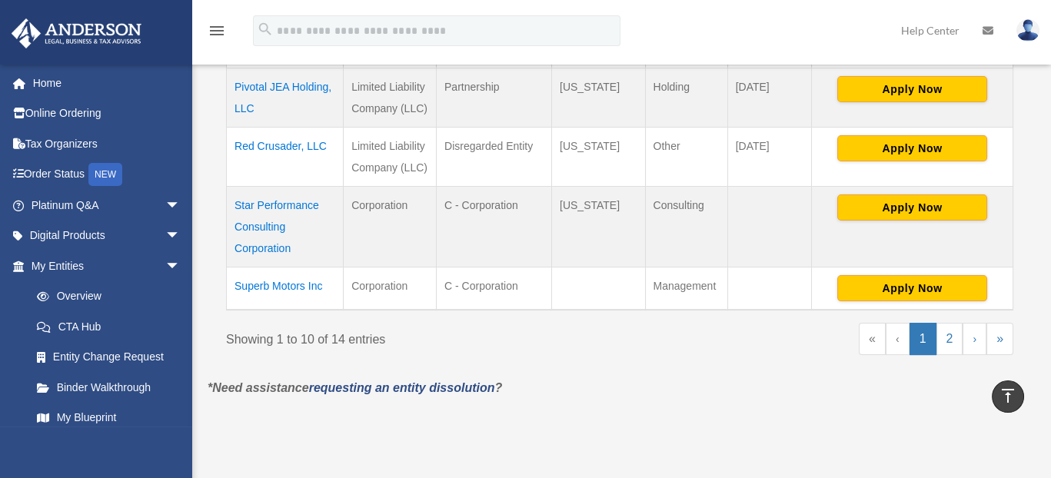
scroll to position [790, 0]
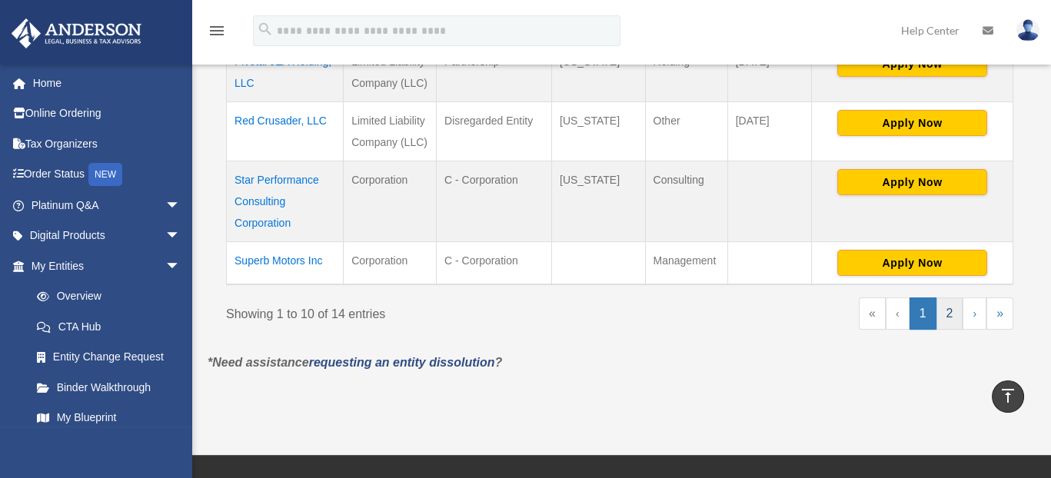
click at [948, 306] on link "2" at bounding box center [950, 314] width 27 height 32
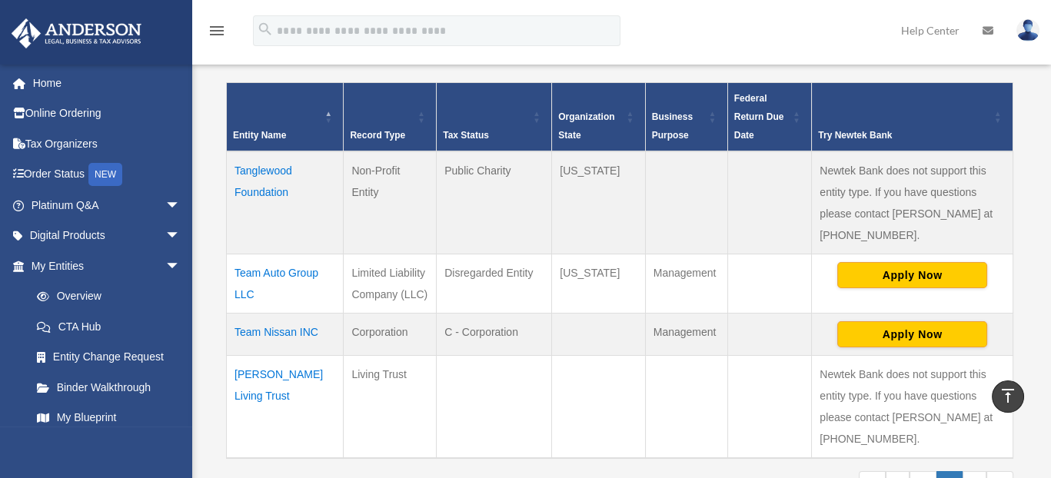
scroll to position [300, 0]
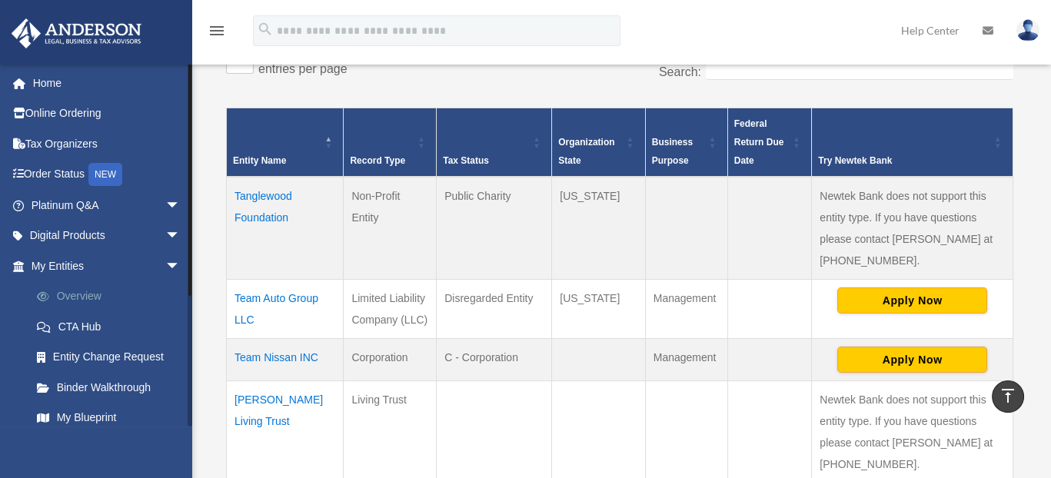
click at [86, 300] on link "Overview" at bounding box center [113, 296] width 182 height 31
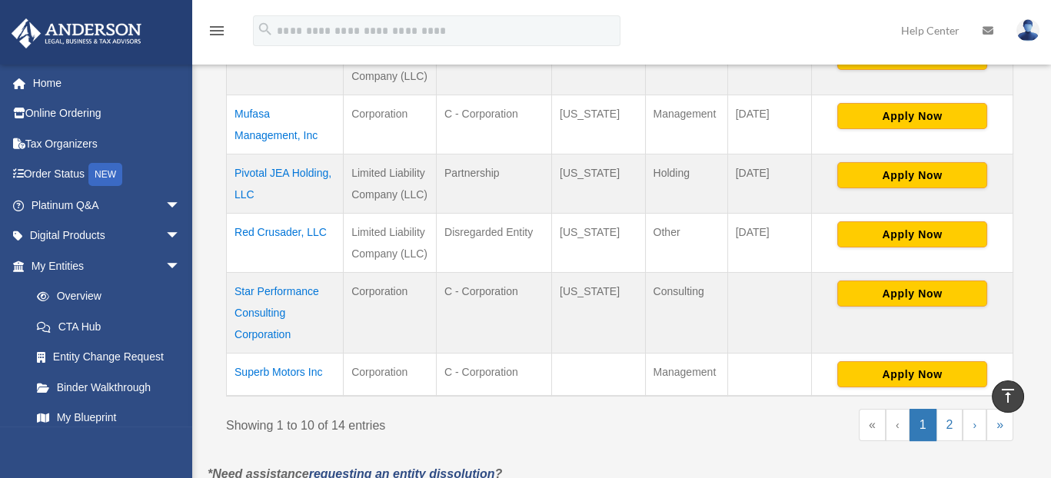
scroll to position [717, 0]
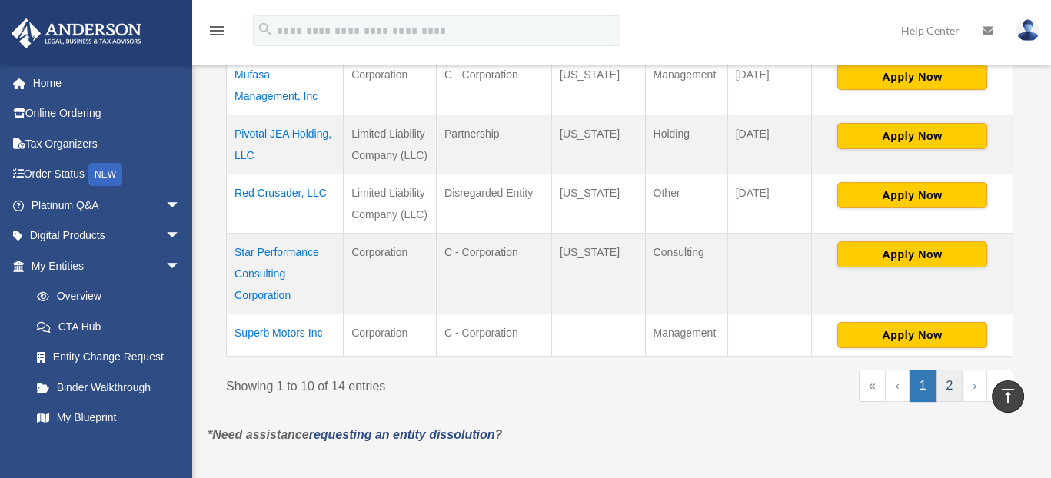
click at [948, 380] on link "2" at bounding box center [950, 386] width 27 height 32
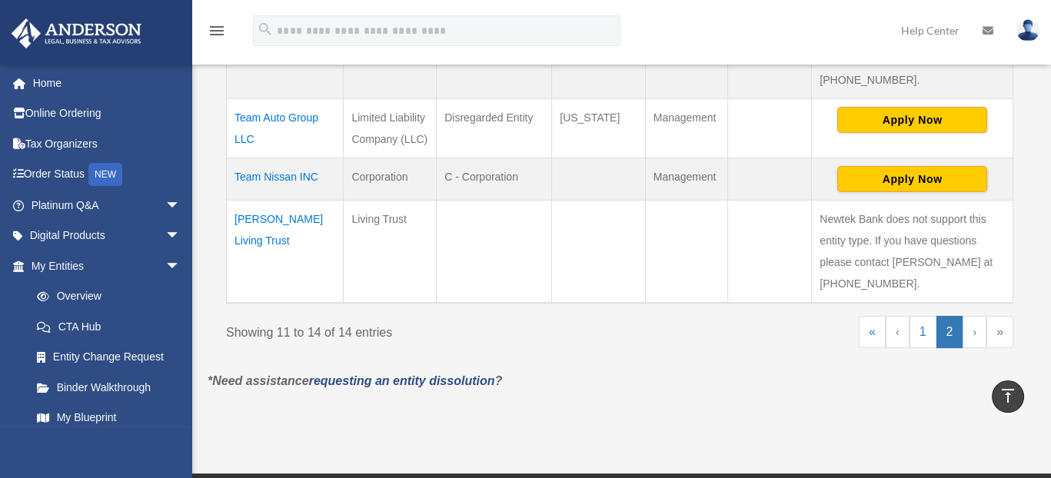
scroll to position [487, 0]
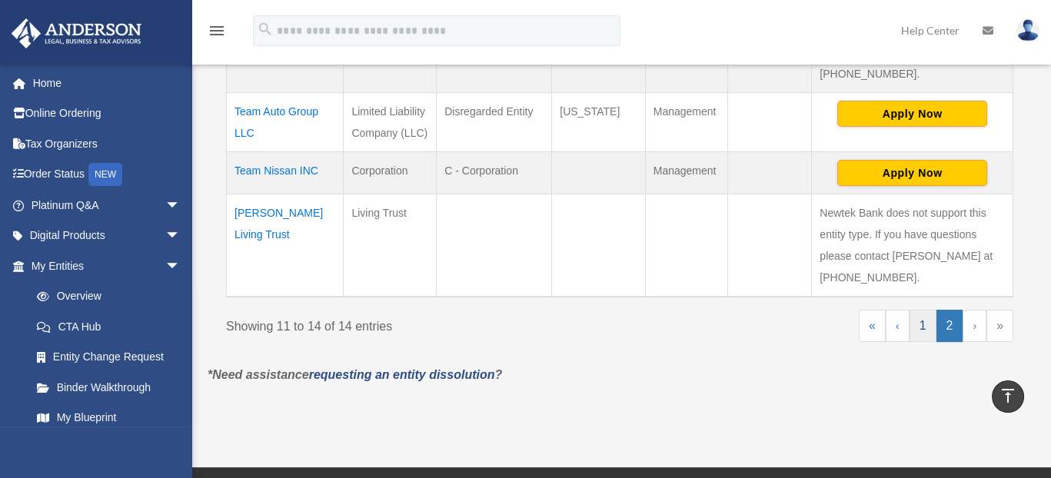
click at [921, 320] on link "1" at bounding box center [923, 326] width 27 height 32
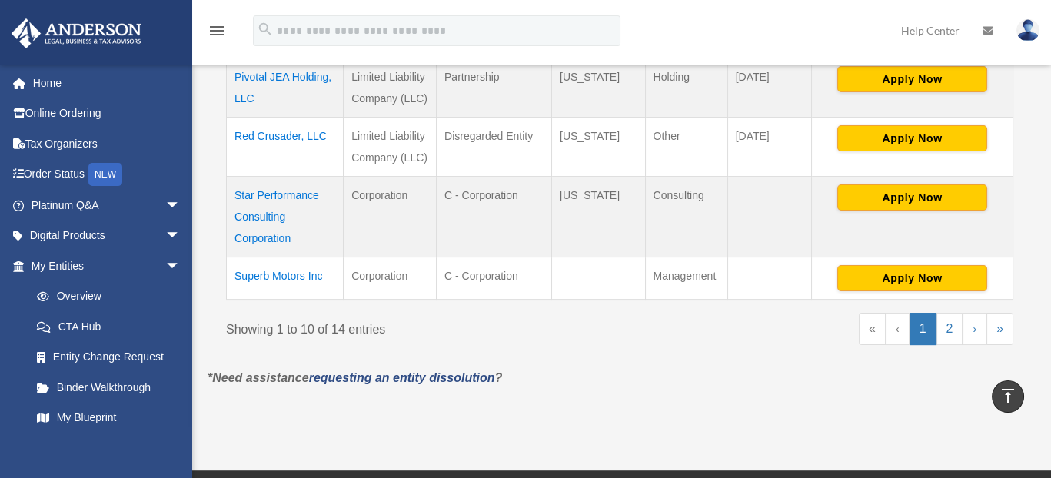
scroll to position [782, 0]
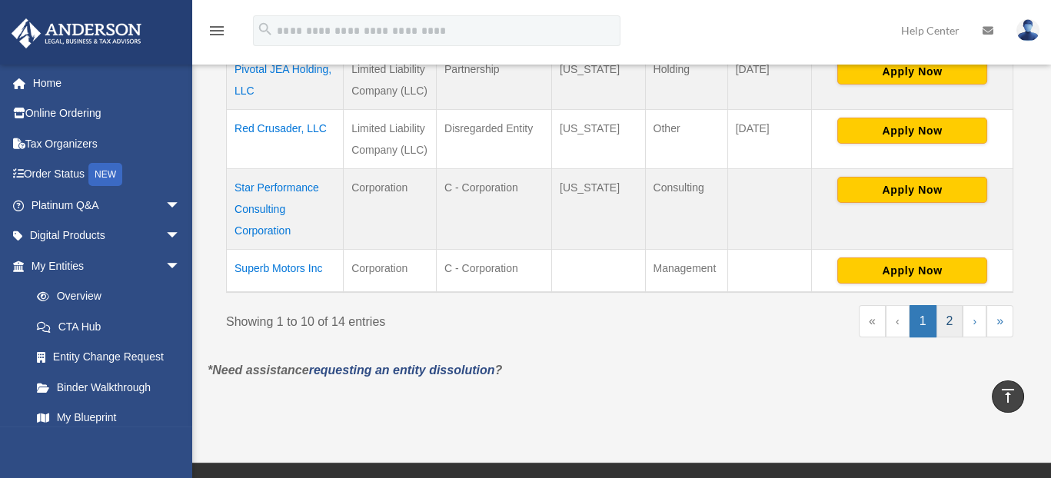
click at [948, 315] on link "2" at bounding box center [950, 321] width 27 height 32
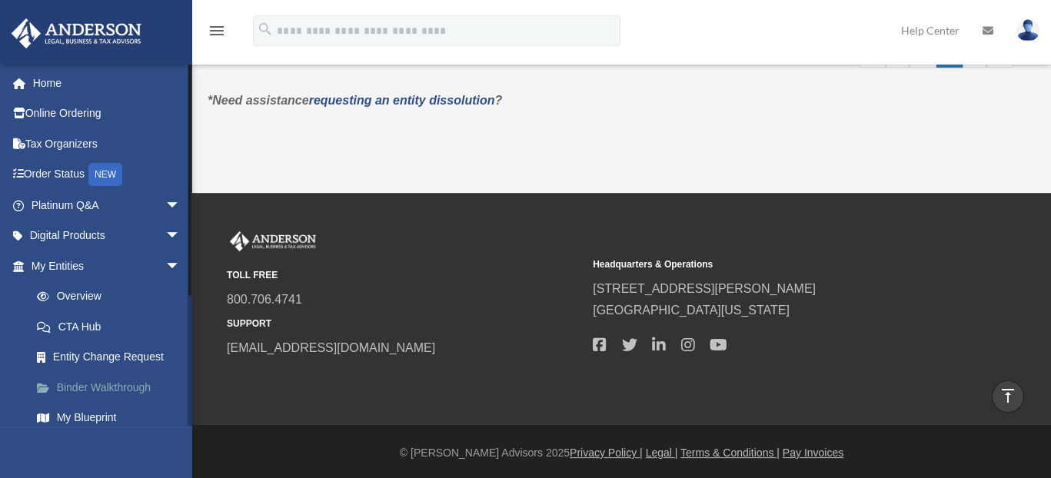
click at [92, 386] on link "Binder Walkthrough" at bounding box center [113, 387] width 182 height 31
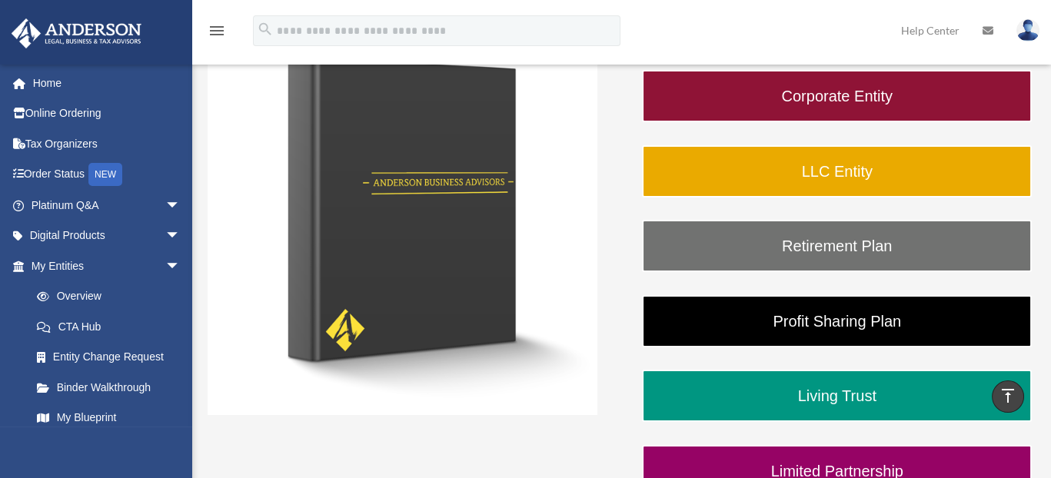
scroll to position [256, 0]
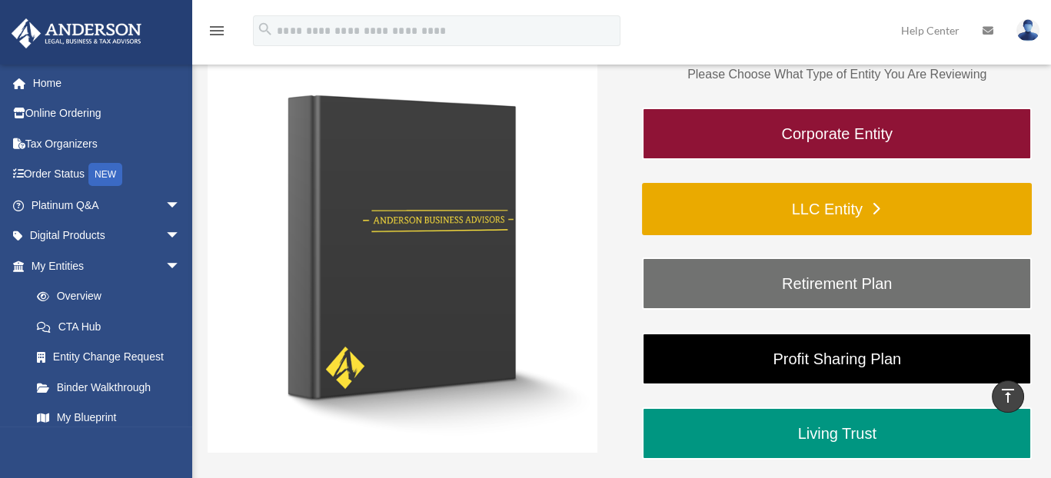
click at [817, 204] on link "LLC Entity" at bounding box center [837, 209] width 390 height 52
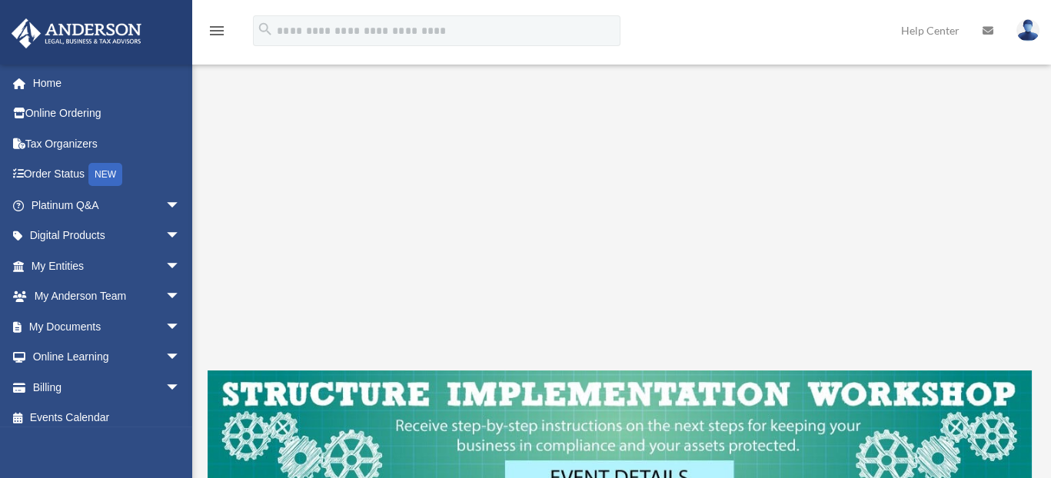
scroll to position [384, 0]
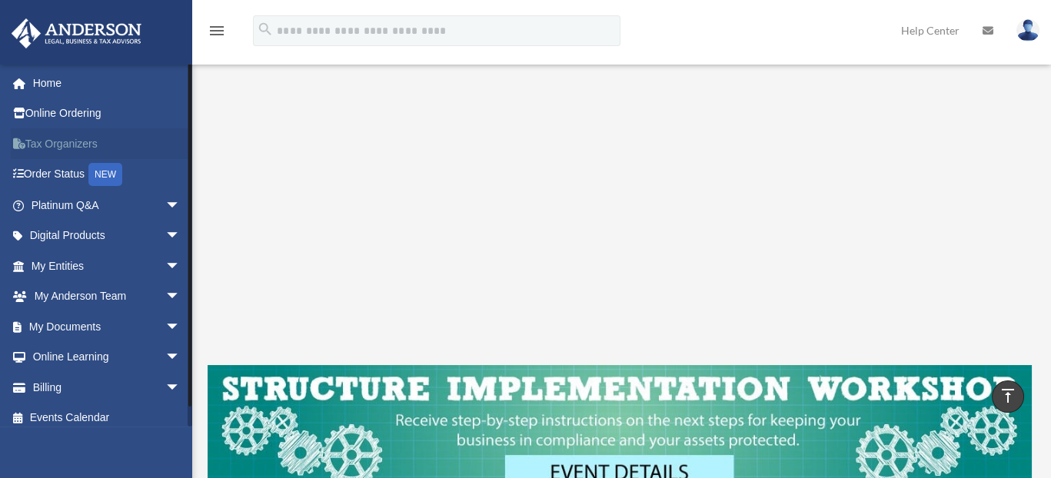
click at [62, 141] on link "Tax Organizers" at bounding box center [107, 143] width 193 height 31
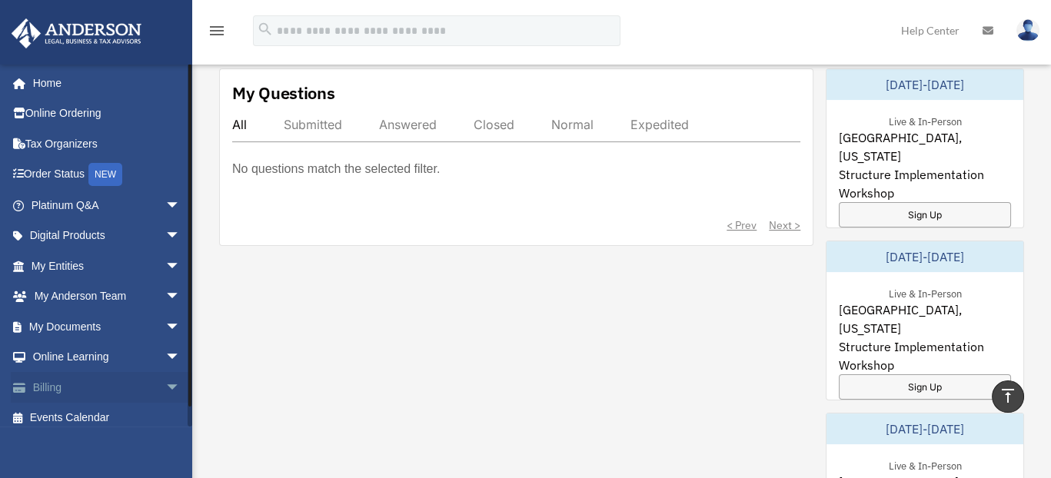
scroll to position [1000, 0]
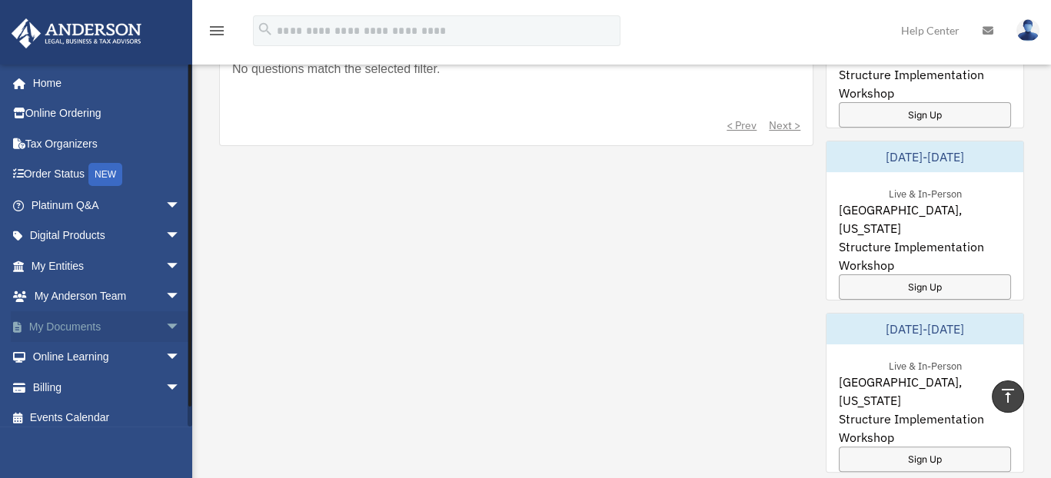
click at [60, 327] on link "My Documents arrow_drop_down" at bounding box center [107, 326] width 193 height 31
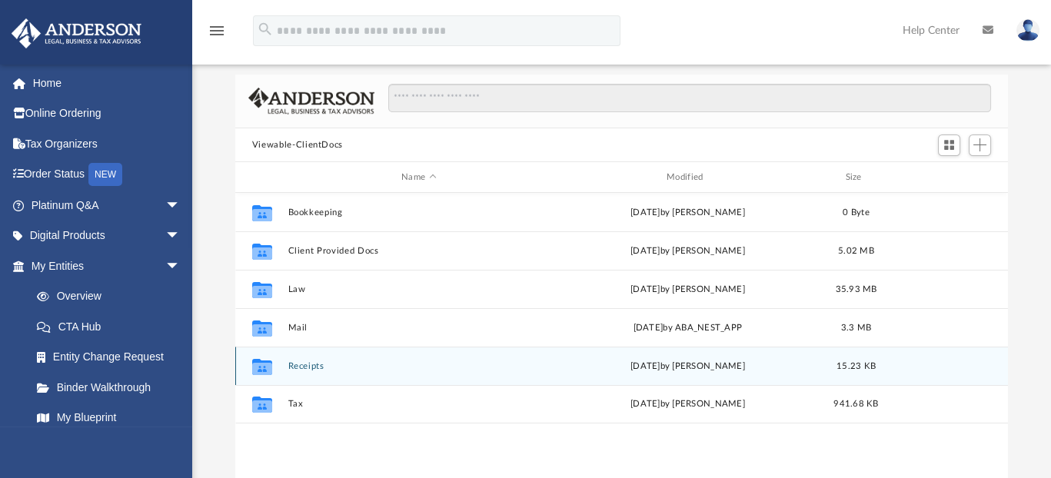
scroll to position [154, 0]
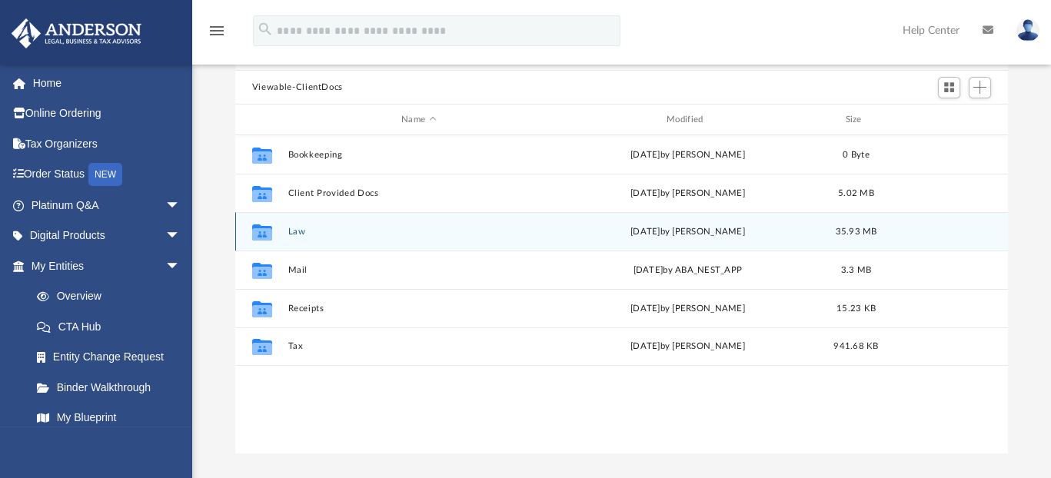
click at [296, 231] on button "Law" at bounding box center [419, 232] width 262 height 10
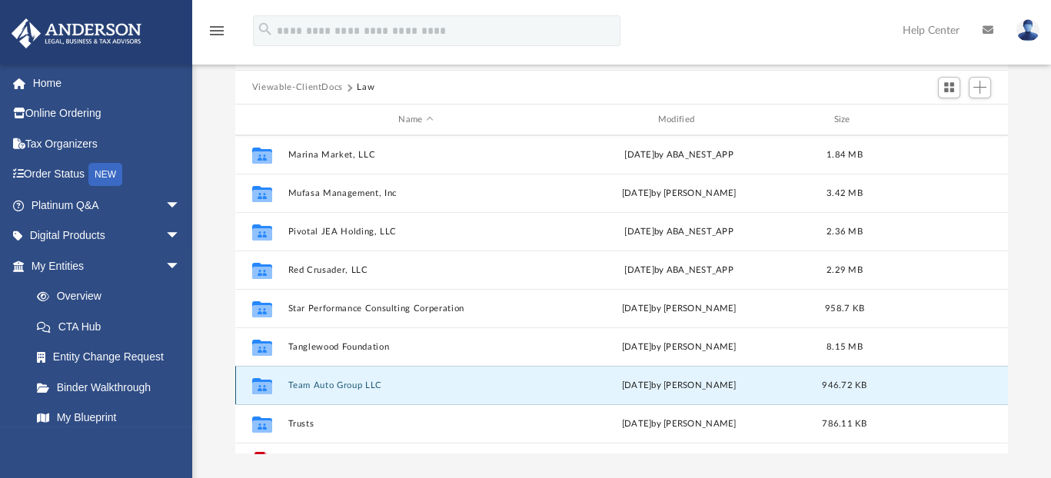
click at [345, 382] on button "Team Auto Group LLC" at bounding box center [416, 386] width 256 height 10
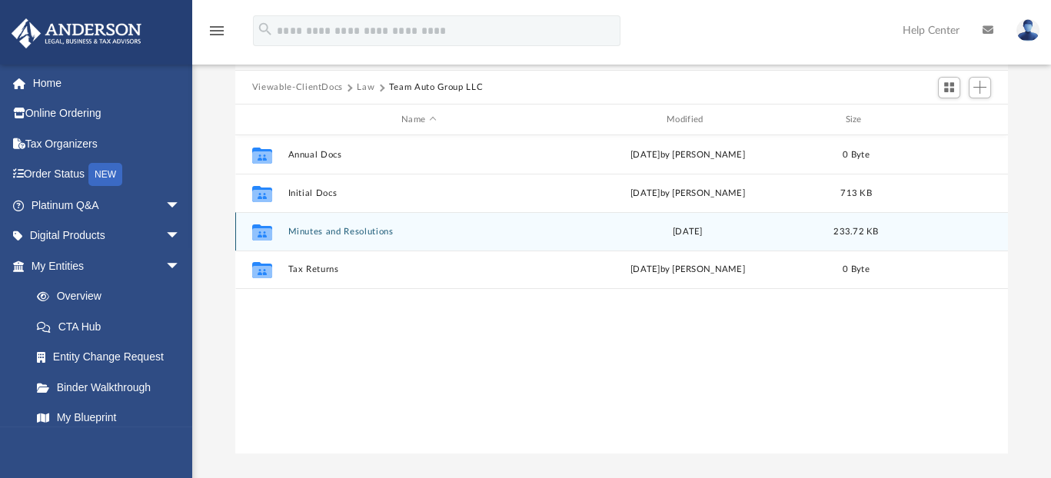
click at [343, 228] on button "Minutes and Resolutions" at bounding box center [419, 232] width 262 height 10
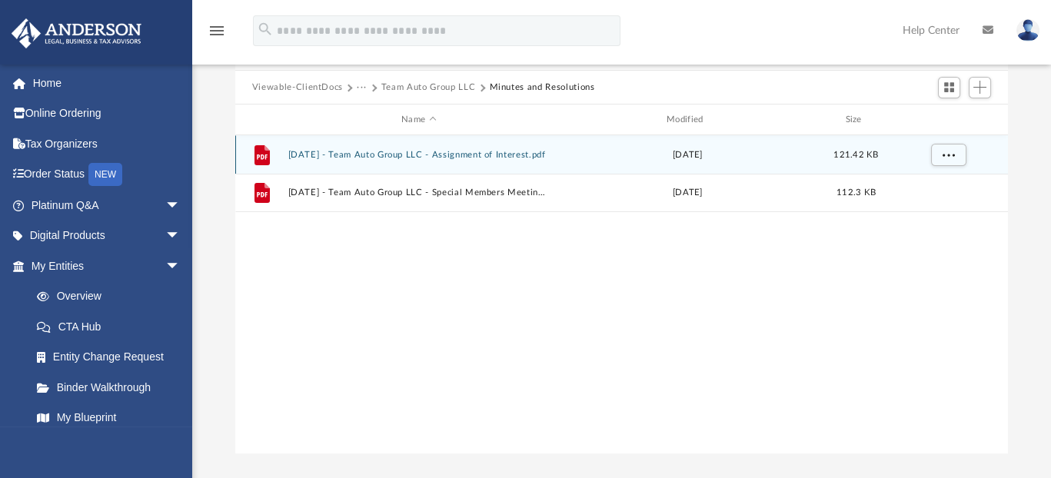
click at [376, 150] on button "2024.06.28 - Team Auto Group LLC - Assignment of Interest.pdf" at bounding box center [419, 155] width 262 height 10
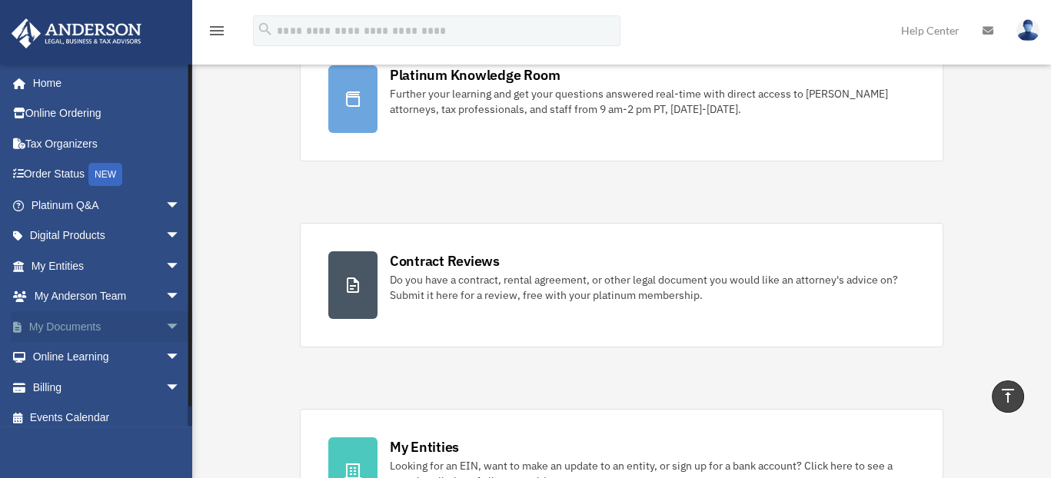
scroll to position [171, 0]
click at [68, 323] on link "My Documents arrow_drop_down" at bounding box center [107, 326] width 193 height 31
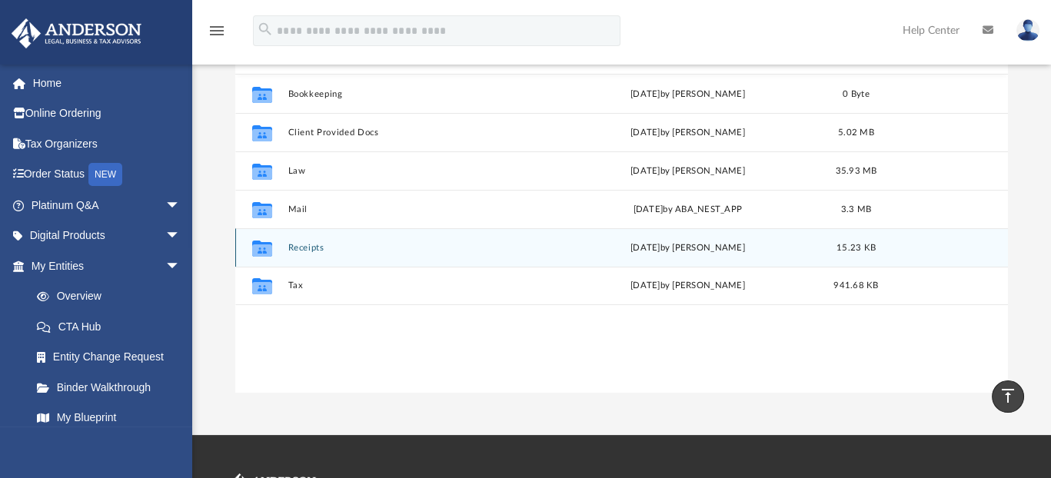
scroll to position [154, 0]
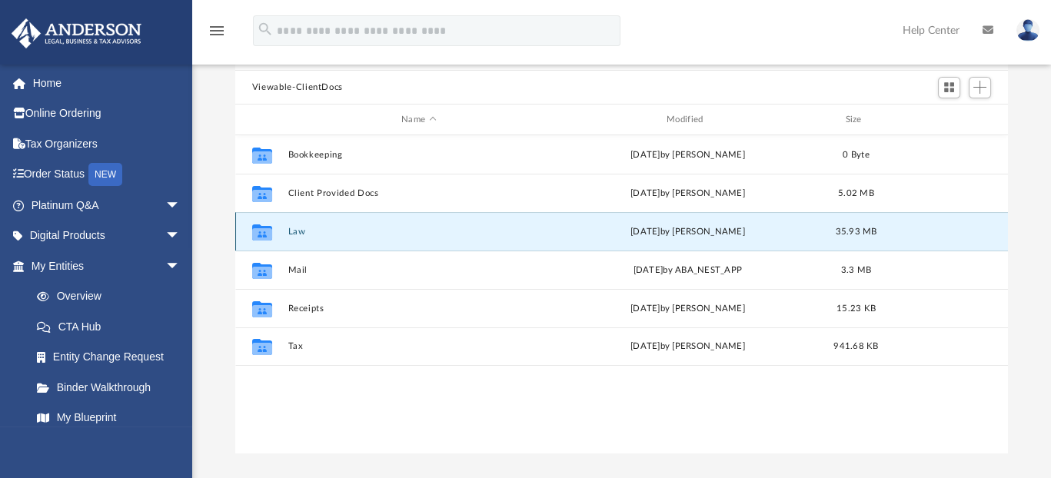
click at [295, 229] on button "Law" at bounding box center [419, 232] width 262 height 10
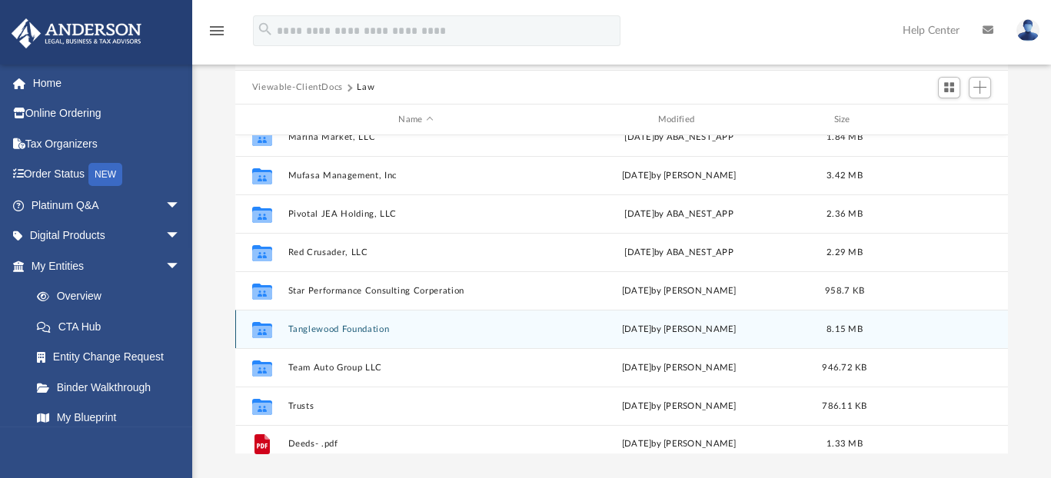
scroll to position [181, 0]
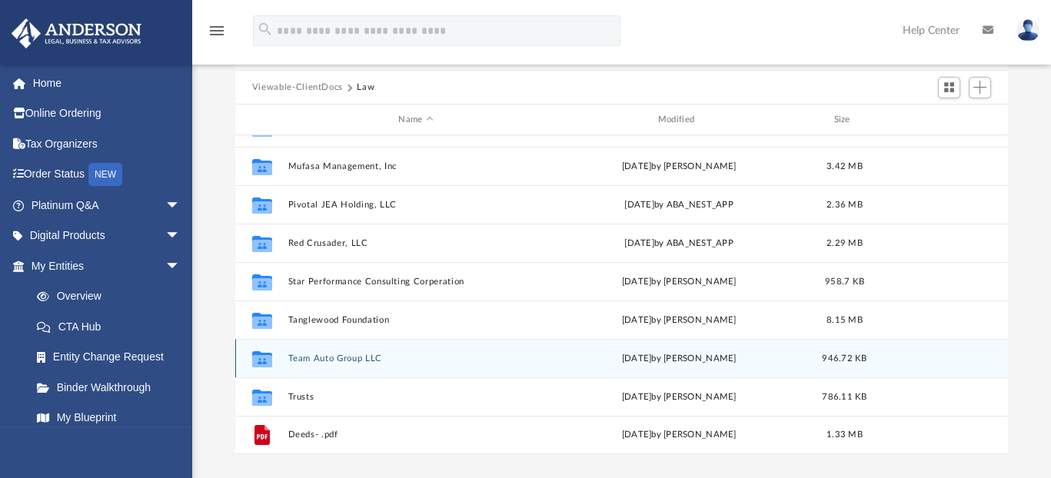
click at [331, 356] on button "Team Auto Group LLC" at bounding box center [416, 359] width 256 height 10
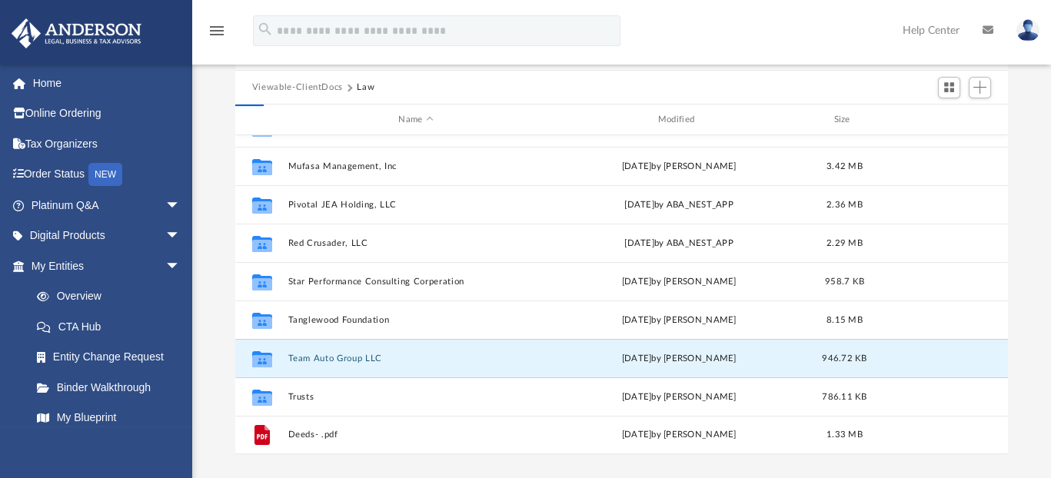
scroll to position [0, 0]
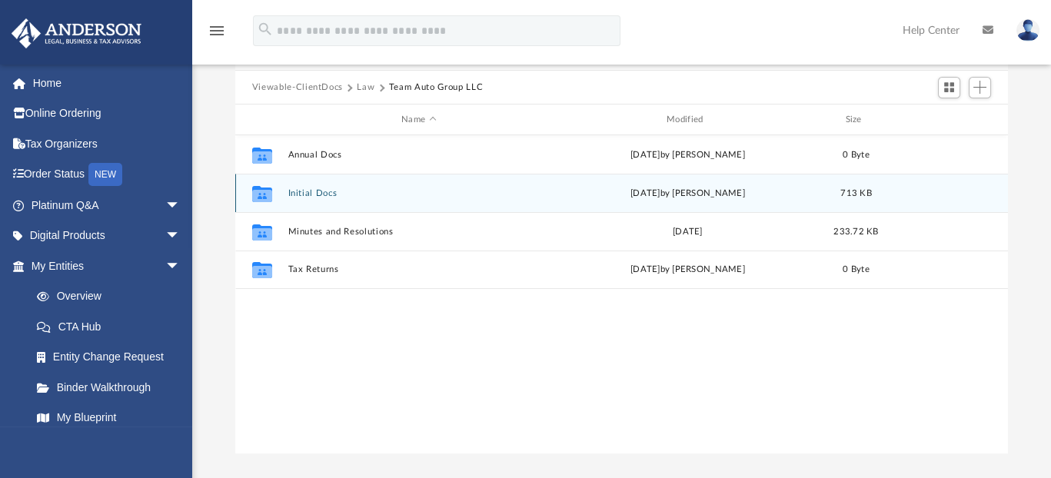
click at [300, 189] on button "Initial Docs" at bounding box center [419, 193] width 262 height 10
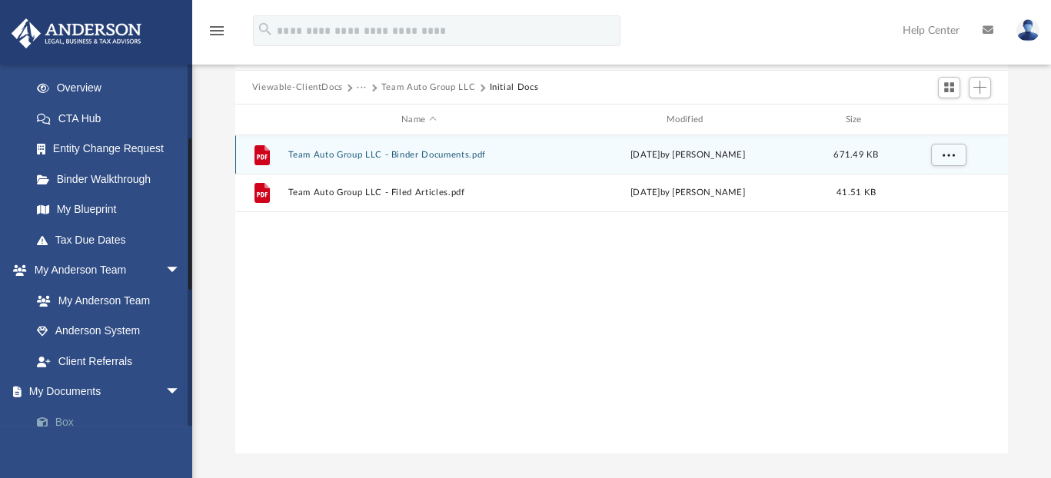
scroll to position [231, 0]
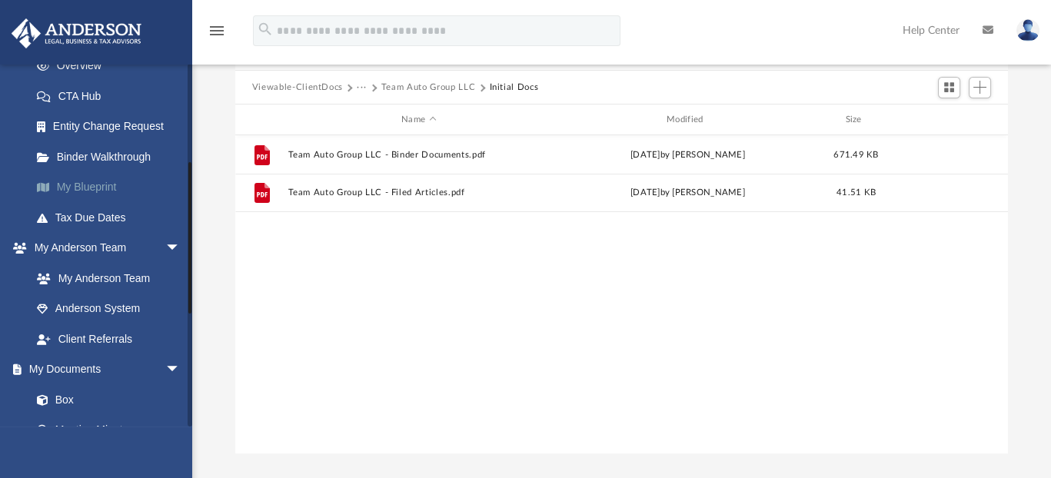
click at [88, 186] on link "My Blueprint" at bounding box center [113, 187] width 182 height 31
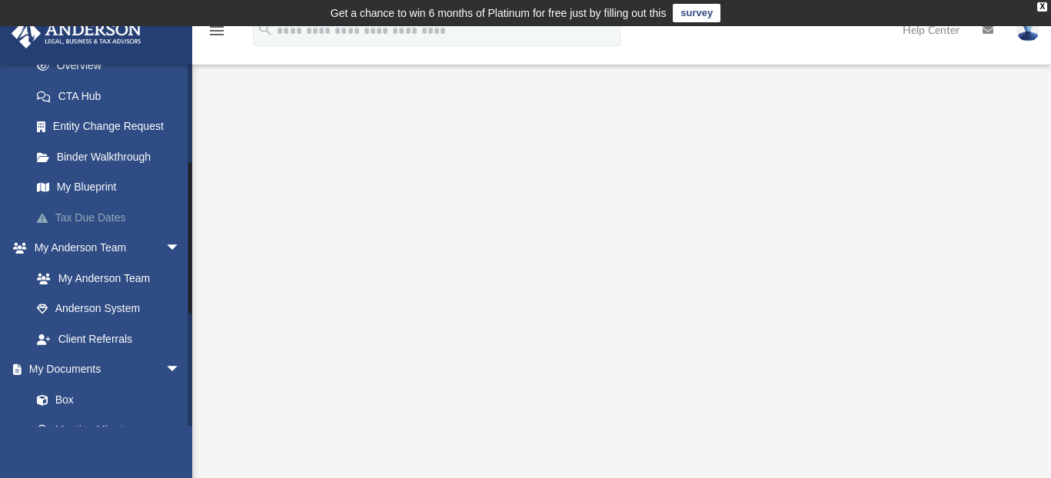
click at [92, 218] on link "Tax Due Dates" at bounding box center [113, 217] width 182 height 31
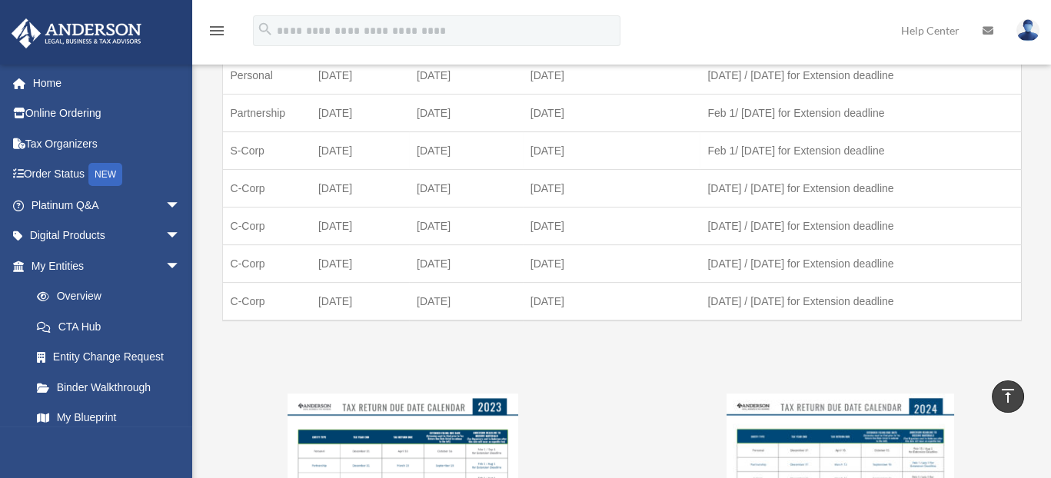
scroll to position [948, 0]
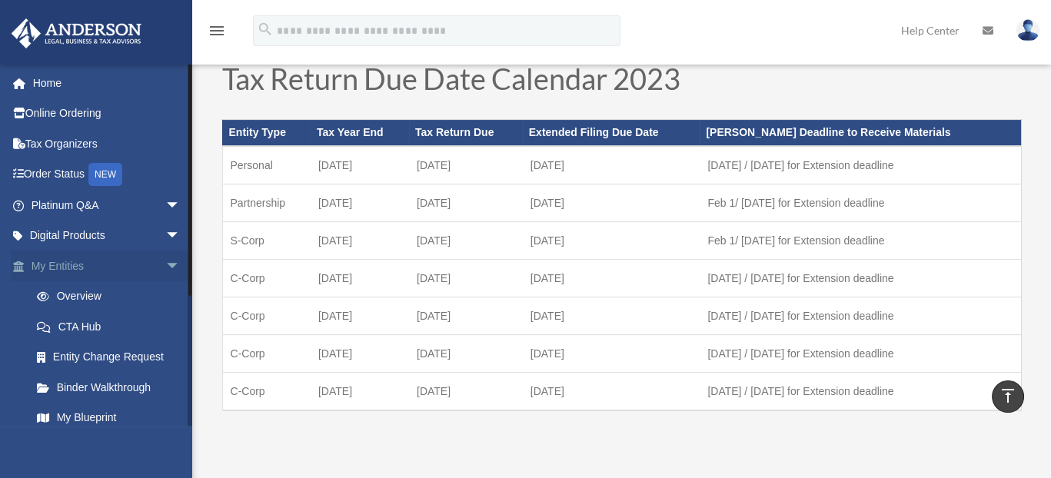
click at [76, 268] on link "My Entities arrow_drop_down" at bounding box center [107, 266] width 193 height 31
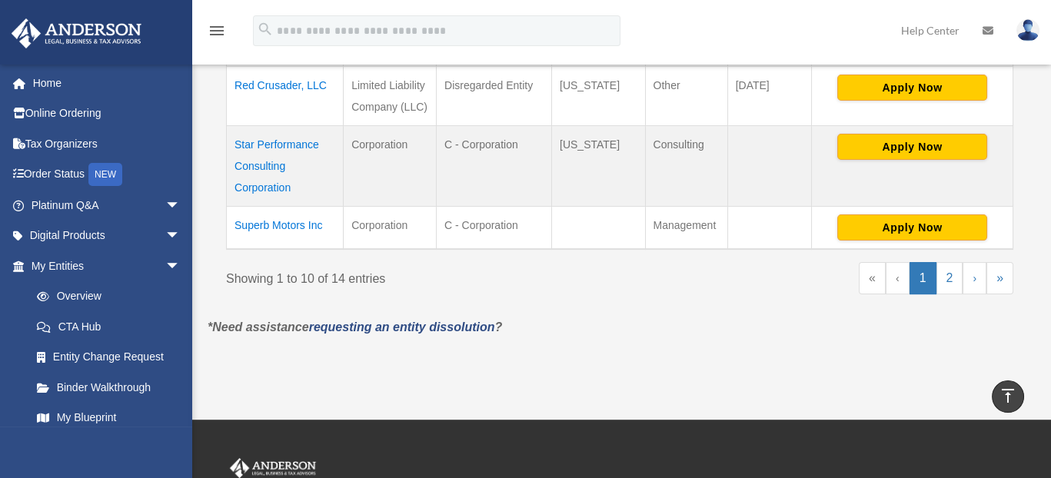
scroll to position [871, 0]
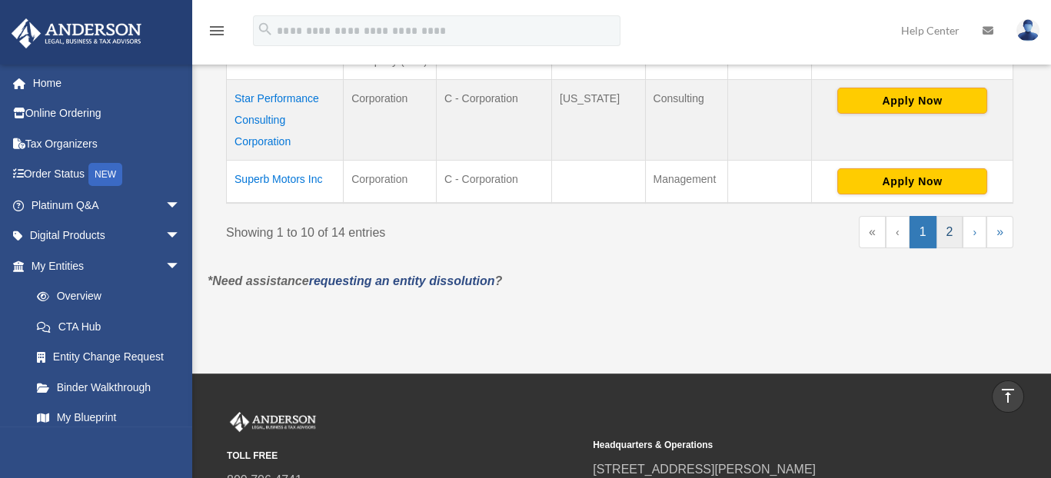
click at [951, 222] on link "2" at bounding box center [950, 232] width 27 height 32
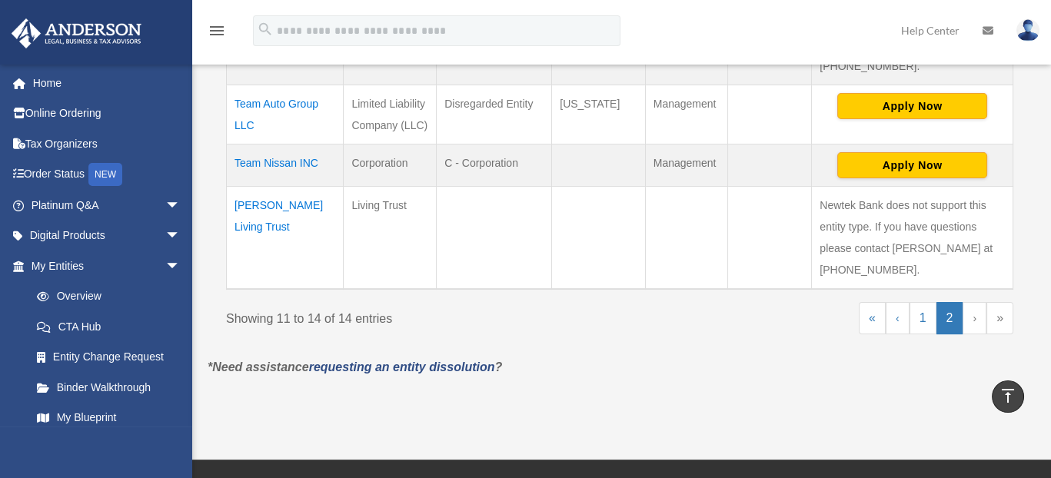
scroll to position [531, 0]
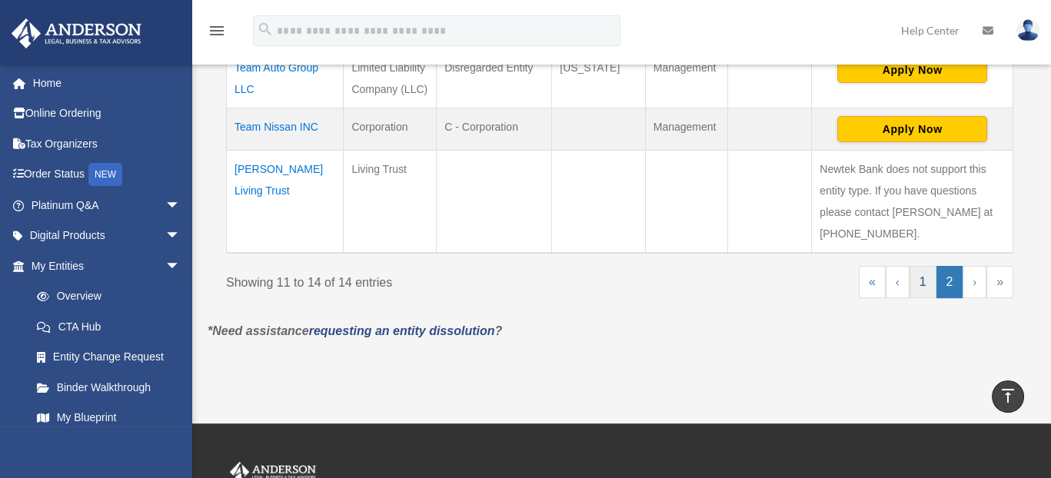
click at [923, 275] on link "1" at bounding box center [923, 282] width 27 height 32
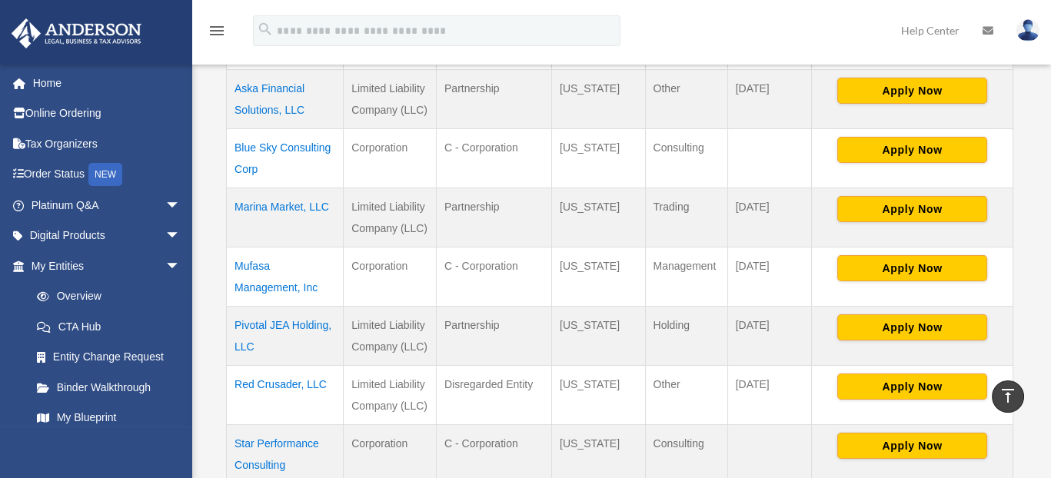
scroll to position [551, 0]
